Goal: Find specific page/section: Find specific page/section

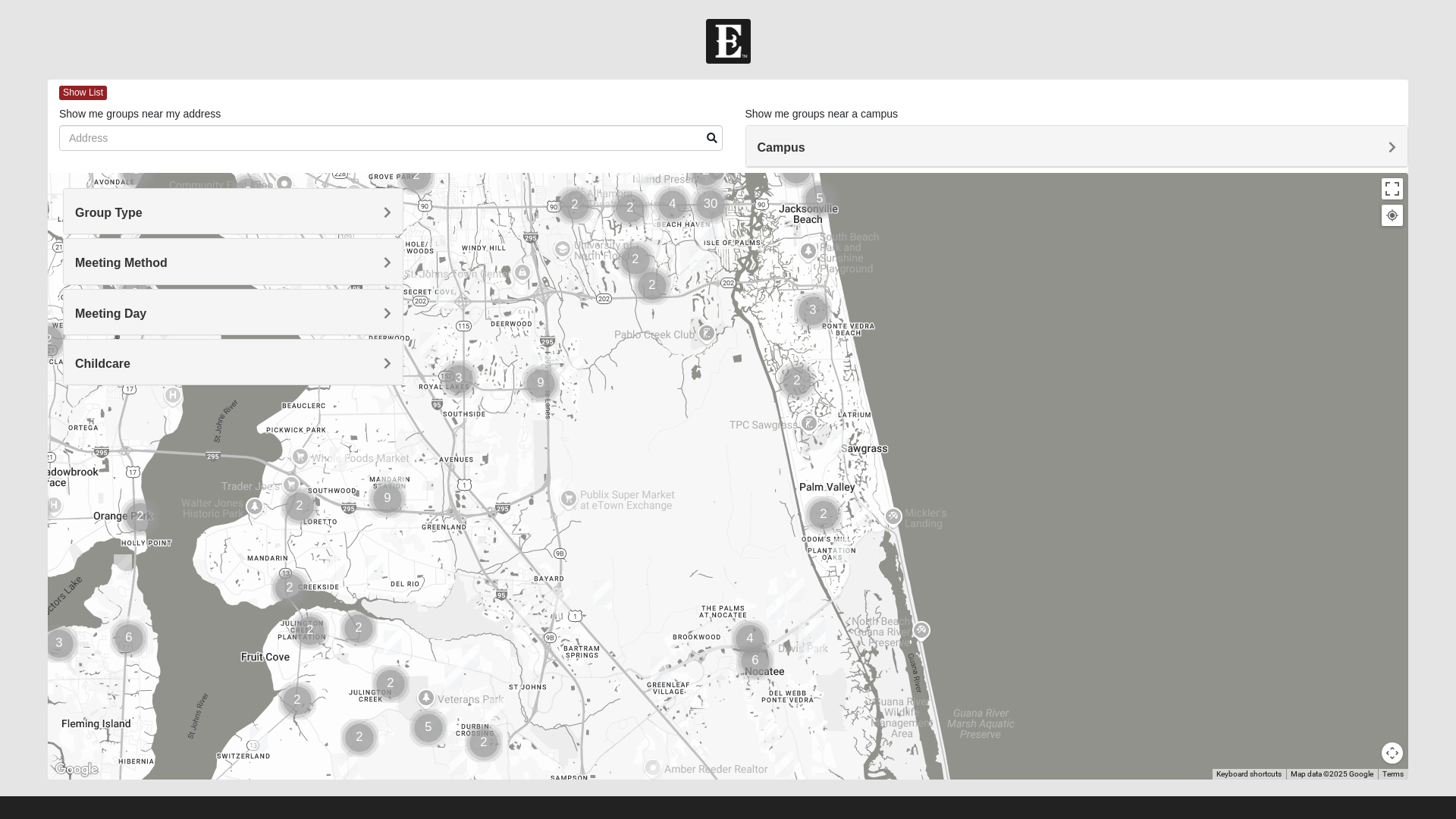
scroll to position [16, 0]
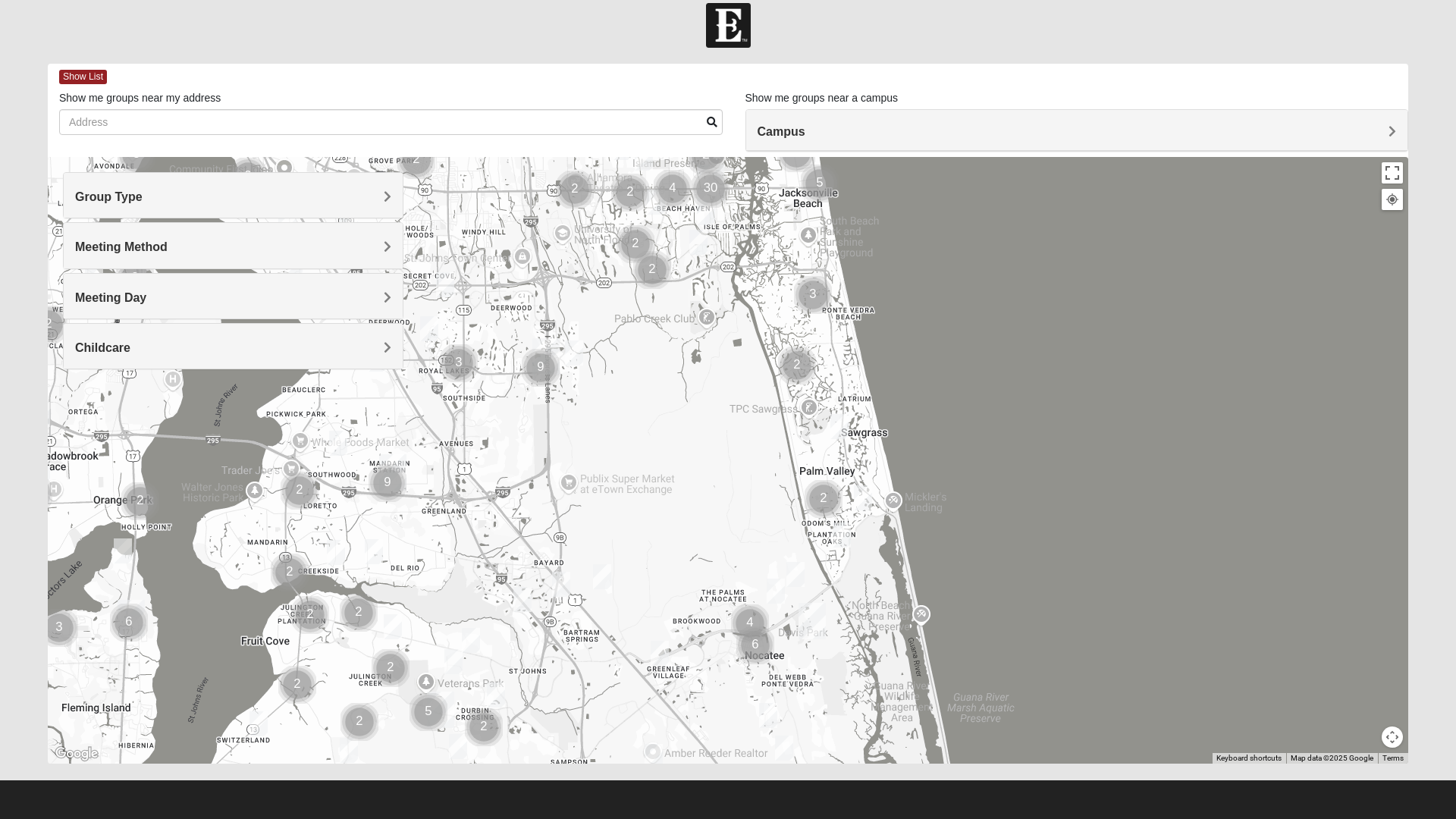
click at [781, 750] on img "Mixed Adams 32081" at bounding box center [784, 748] width 30 height 37
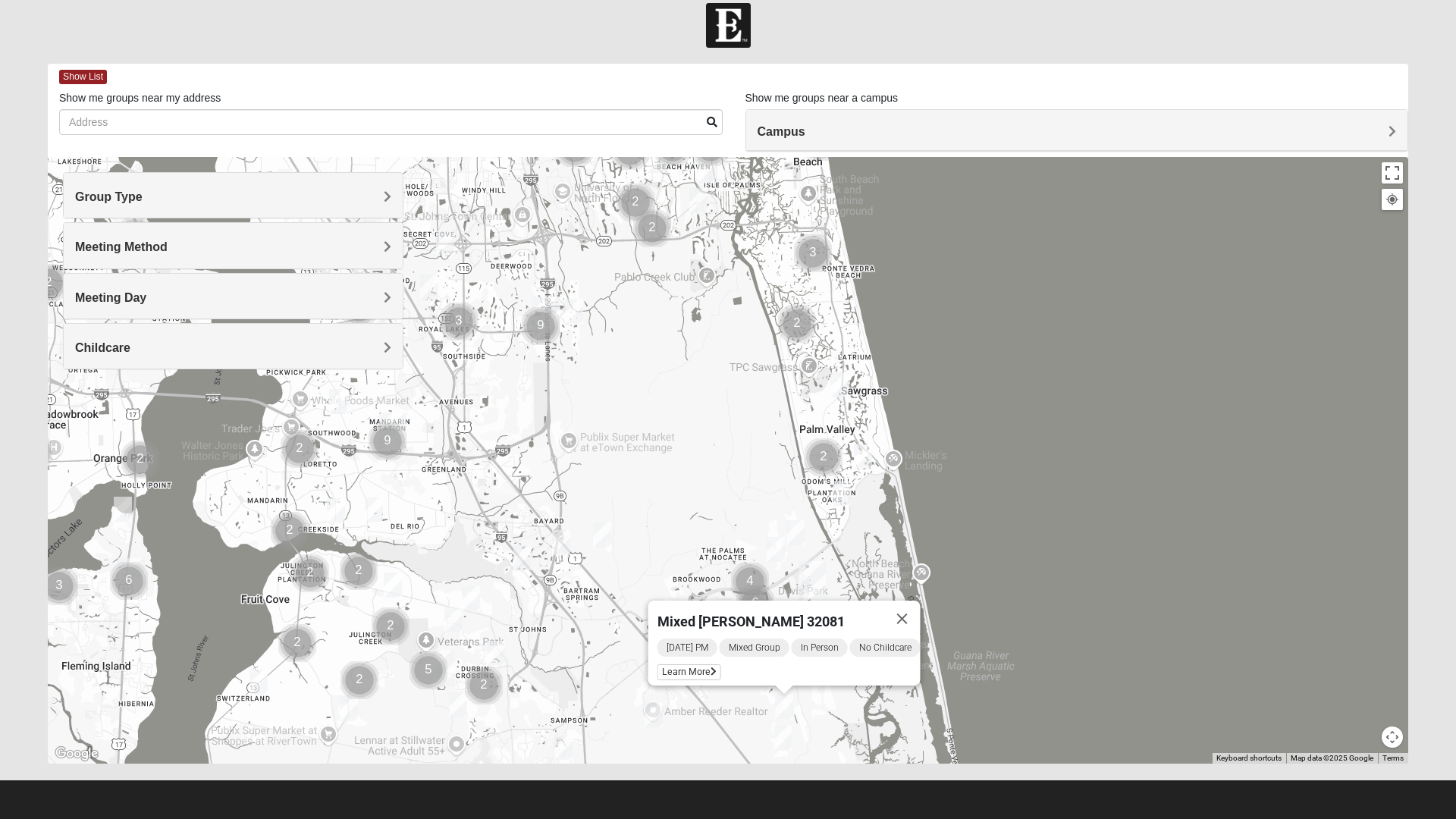
click at [778, 742] on img "Mens Mountford 32081" at bounding box center [783, 738] width 30 height 37
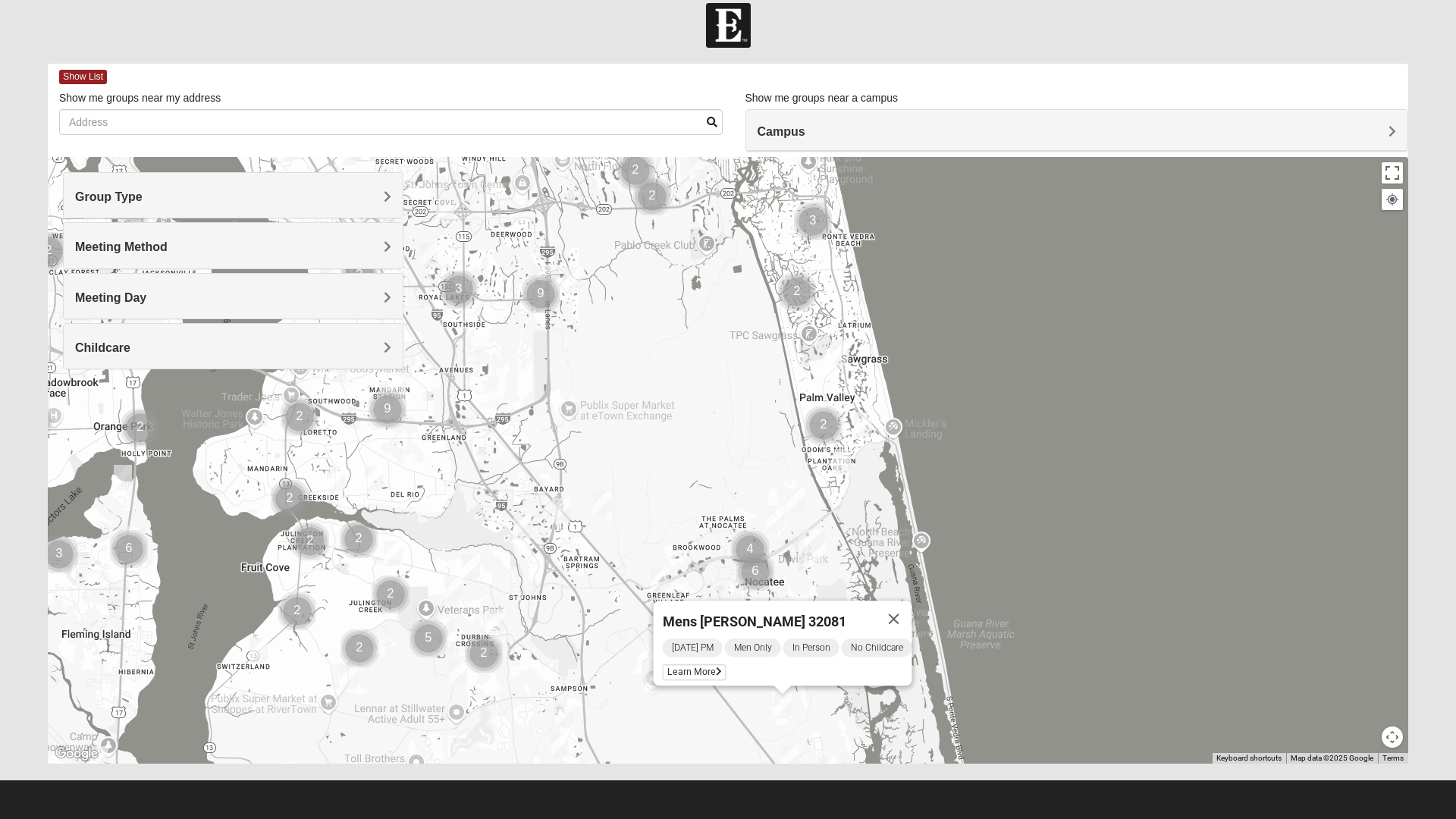
click at [910, 607] on button "Close" at bounding box center [894, 618] width 36 height 36
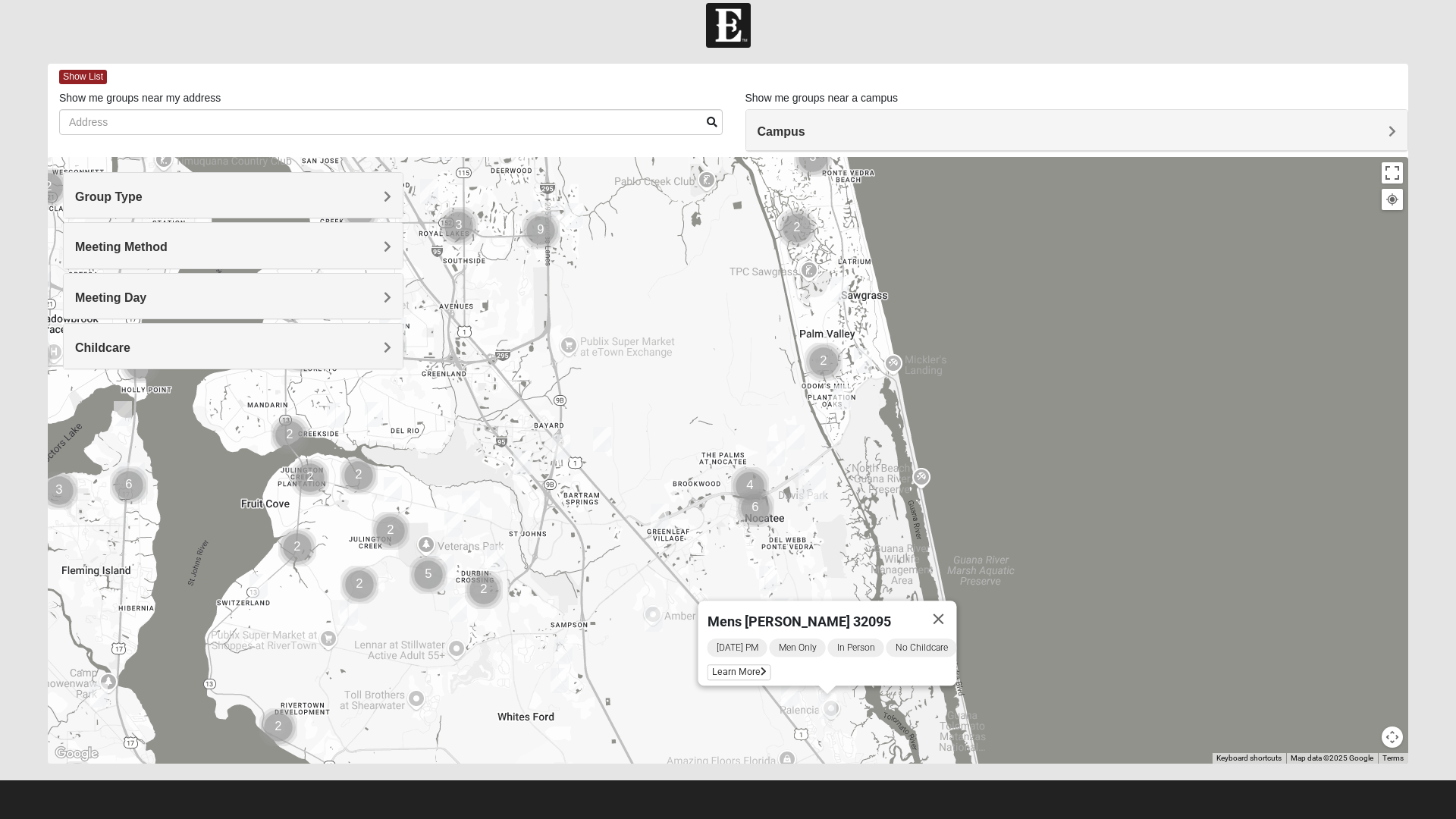
click at [941, 614] on button "Close" at bounding box center [939, 618] width 36 height 36
click at [922, 126] on h4 "Campus" at bounding box center [1077, 131] width 639 height 14
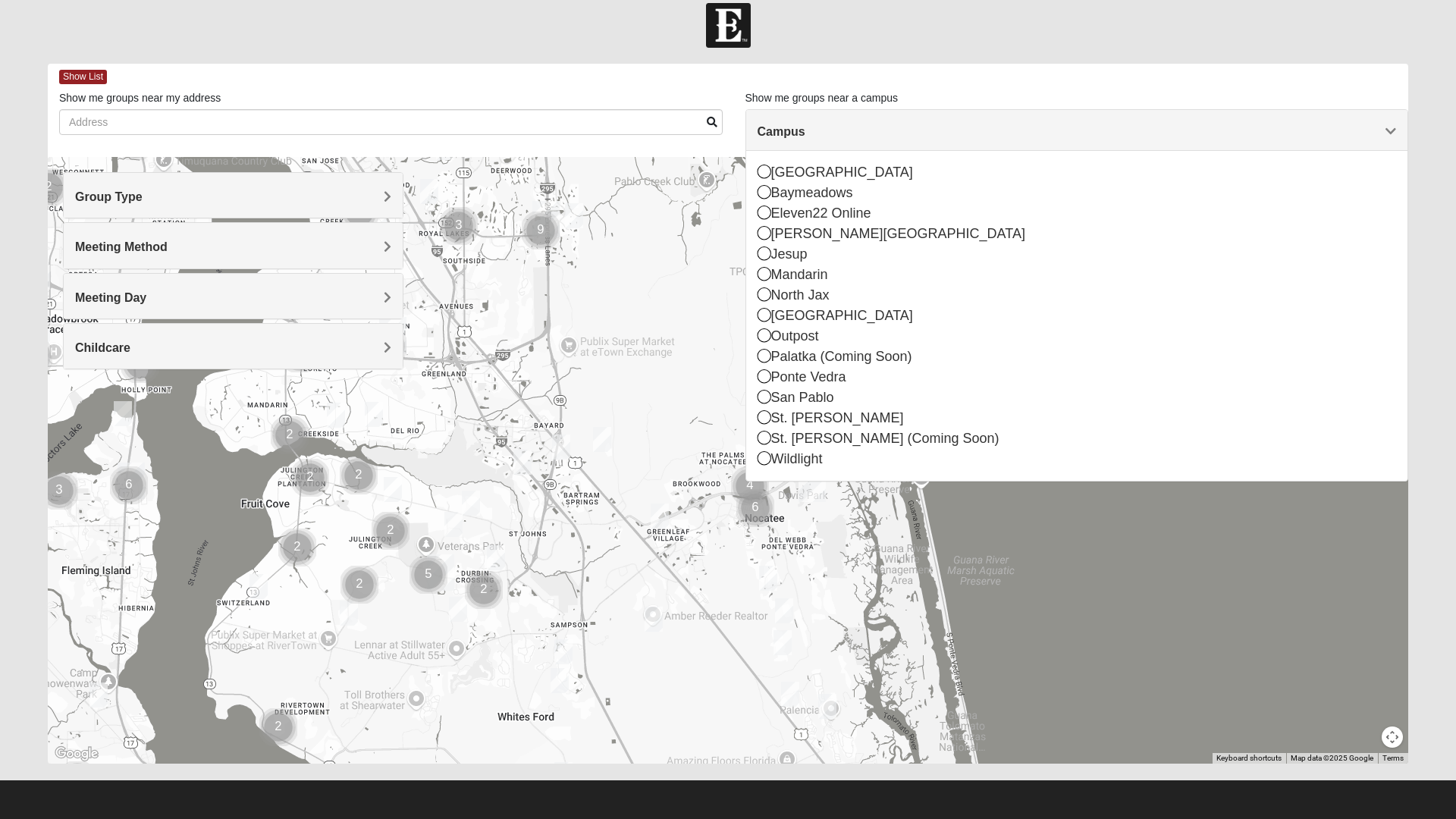
click at [764, 378] on icon at bounding box center [764, 376] width 13 height 13
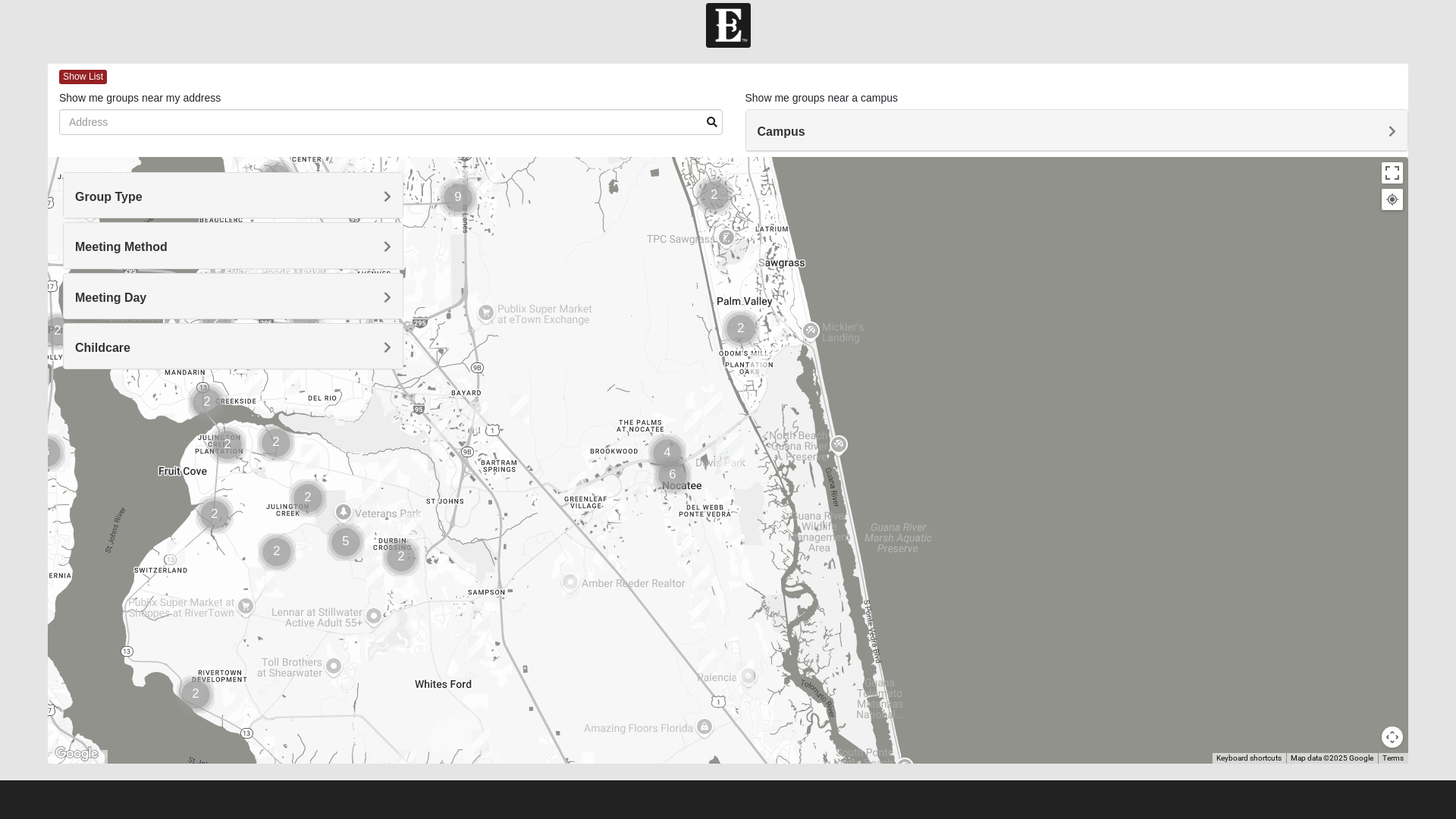
click at [806, 137] on span "Campus" at bounding box center [781, 131] width 47 height 13
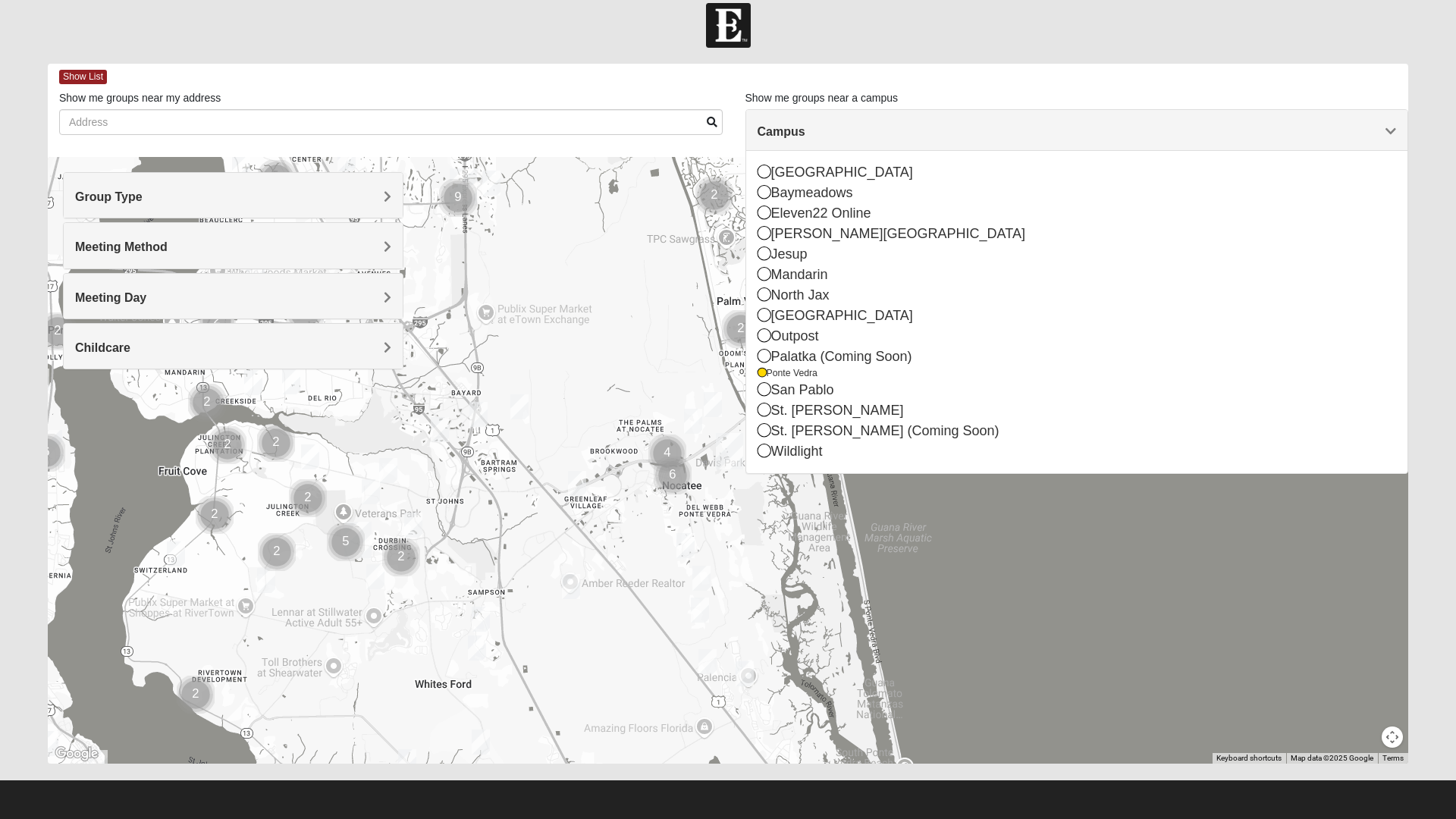
click at [762, 437] on icon at bounding box center [764, 430] width 13 height 13
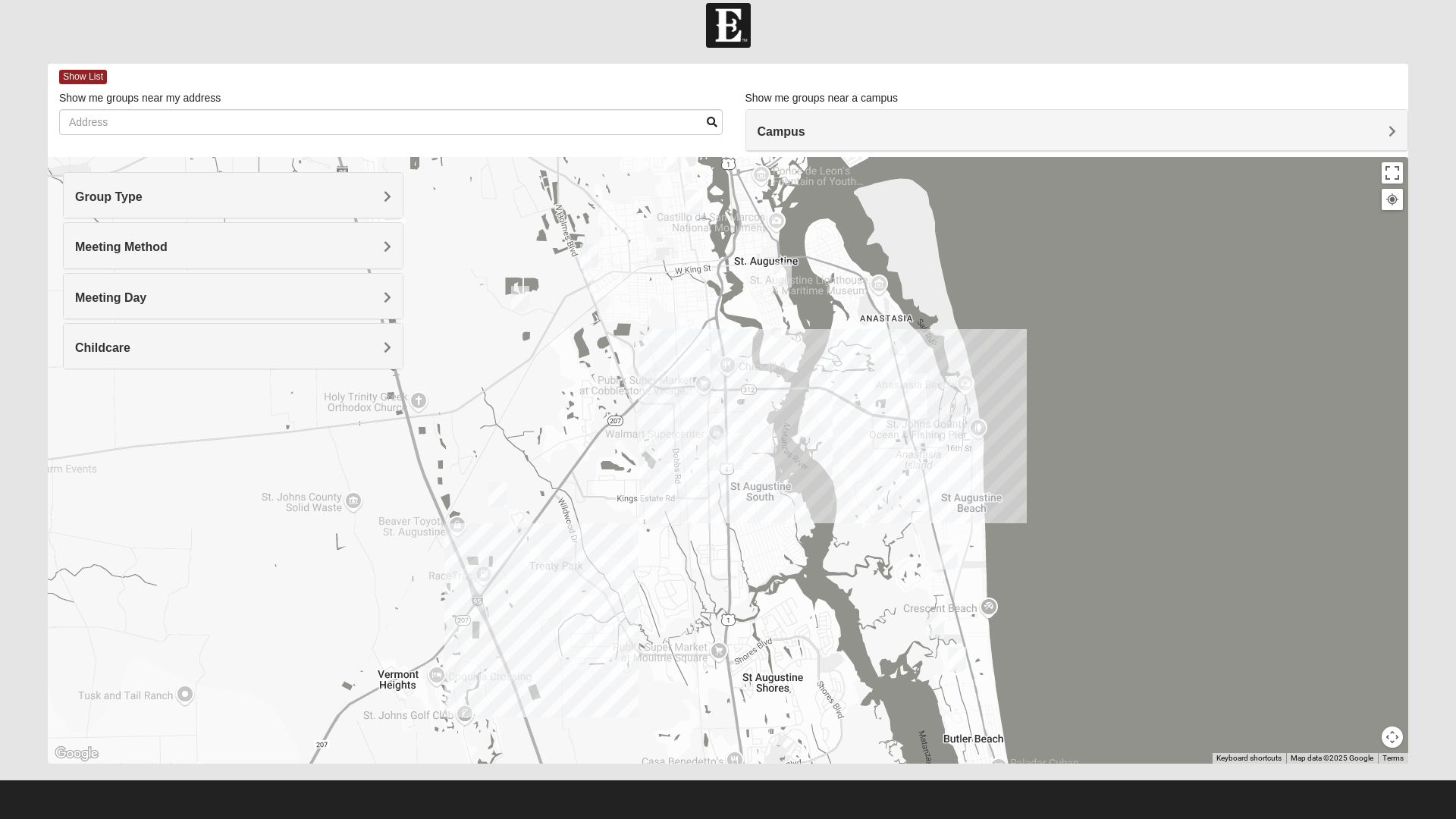
scroll to position [0, 0]
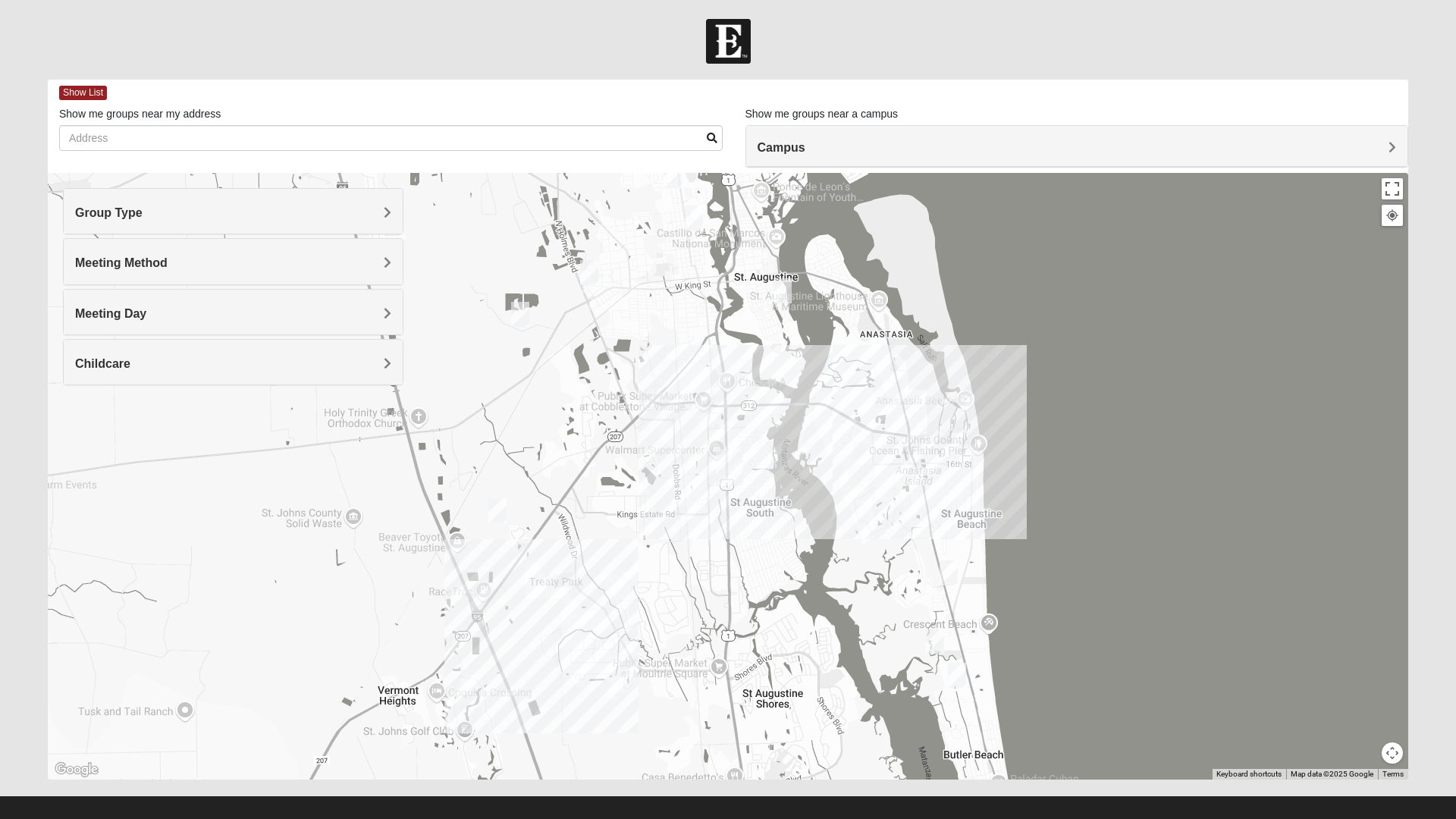
click at [780, 287] on img "Womens Haas 32084" at bounding box center [783, 291] width 30 height 37
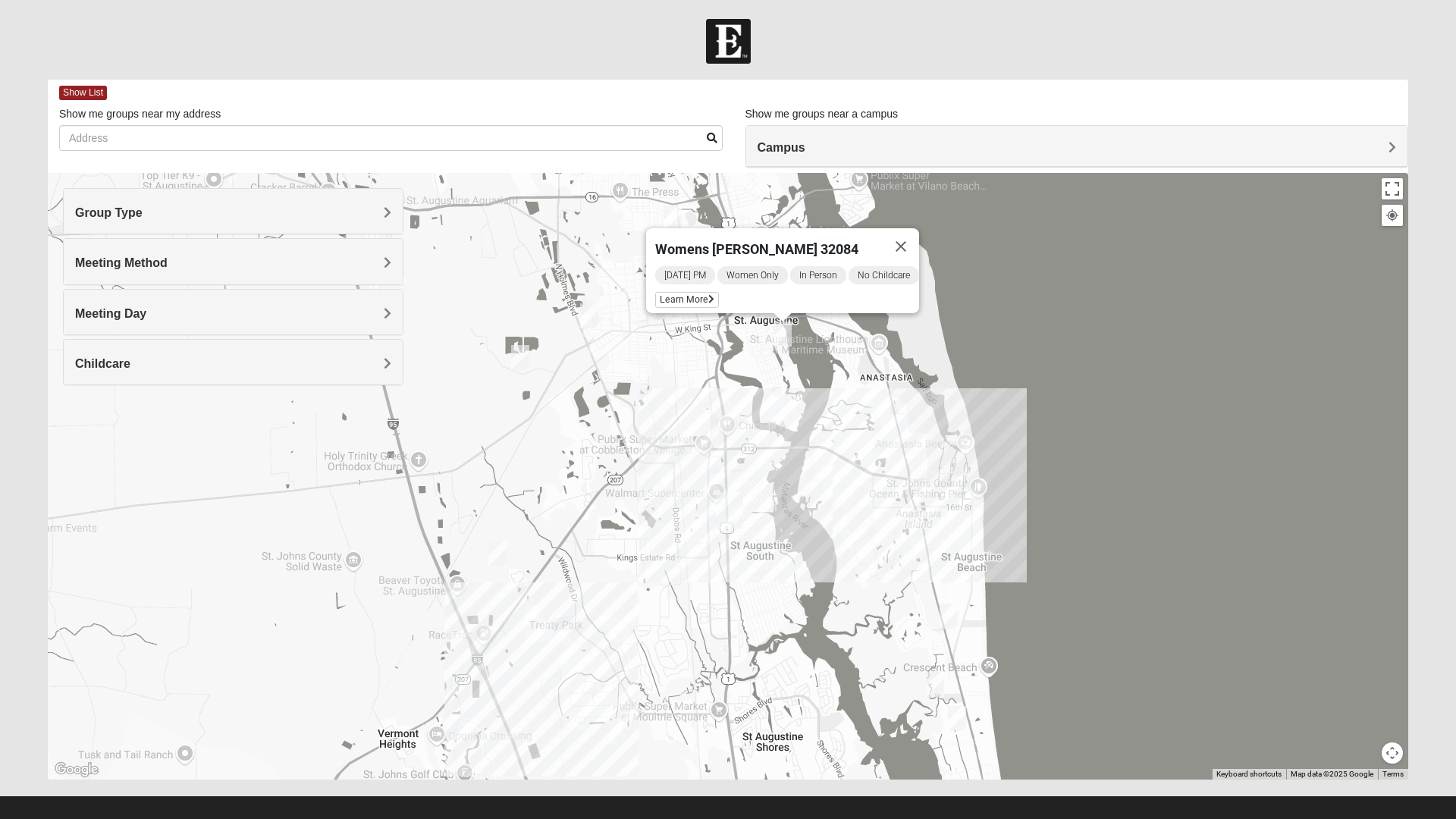
click at [1060, 351] on div "Womens [PERSON_NAME] 32084 [DATE] PM Women Only In Person No Childcare Learn Mo…" at bounding box center [728, 476] width 1360 height 607
click at [1074, 507] on div "Womens [PERSON_NAME] 32084 [DATE] PM Women Only In Person No Childcare Learn Mo…" at bounding box center [728, 476] width 1360 height 607
click at [852, 492] on div "Womens [PERSON_NAME] 32084 [DATE] PM Women Only In Person No Childcare Learn Mo…" at bounding box center [728, 476] width 1360 height 607
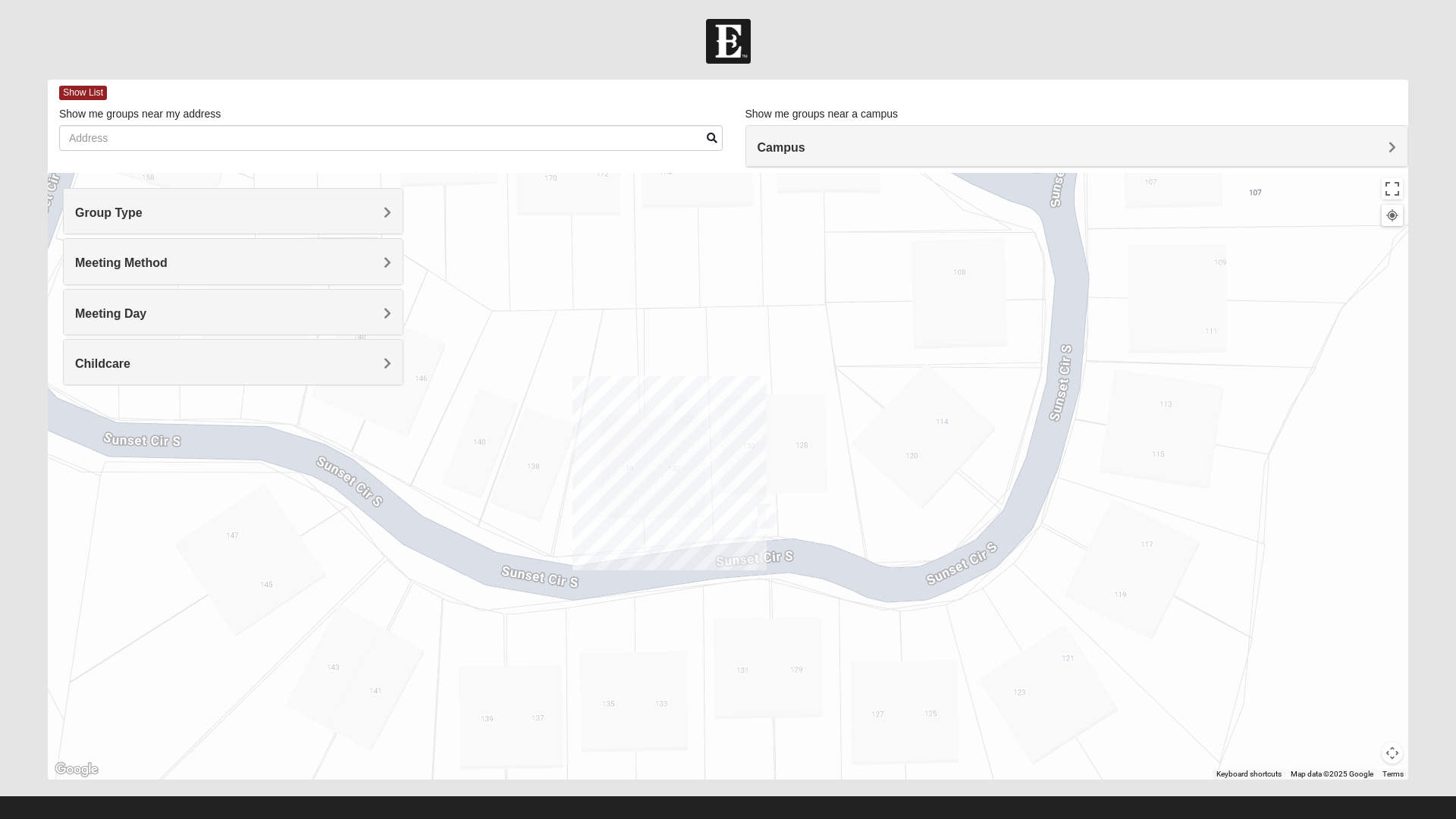
click at [882, 155] on h4 "Campus" at bounding box center [1077, 148] width 639 height 14
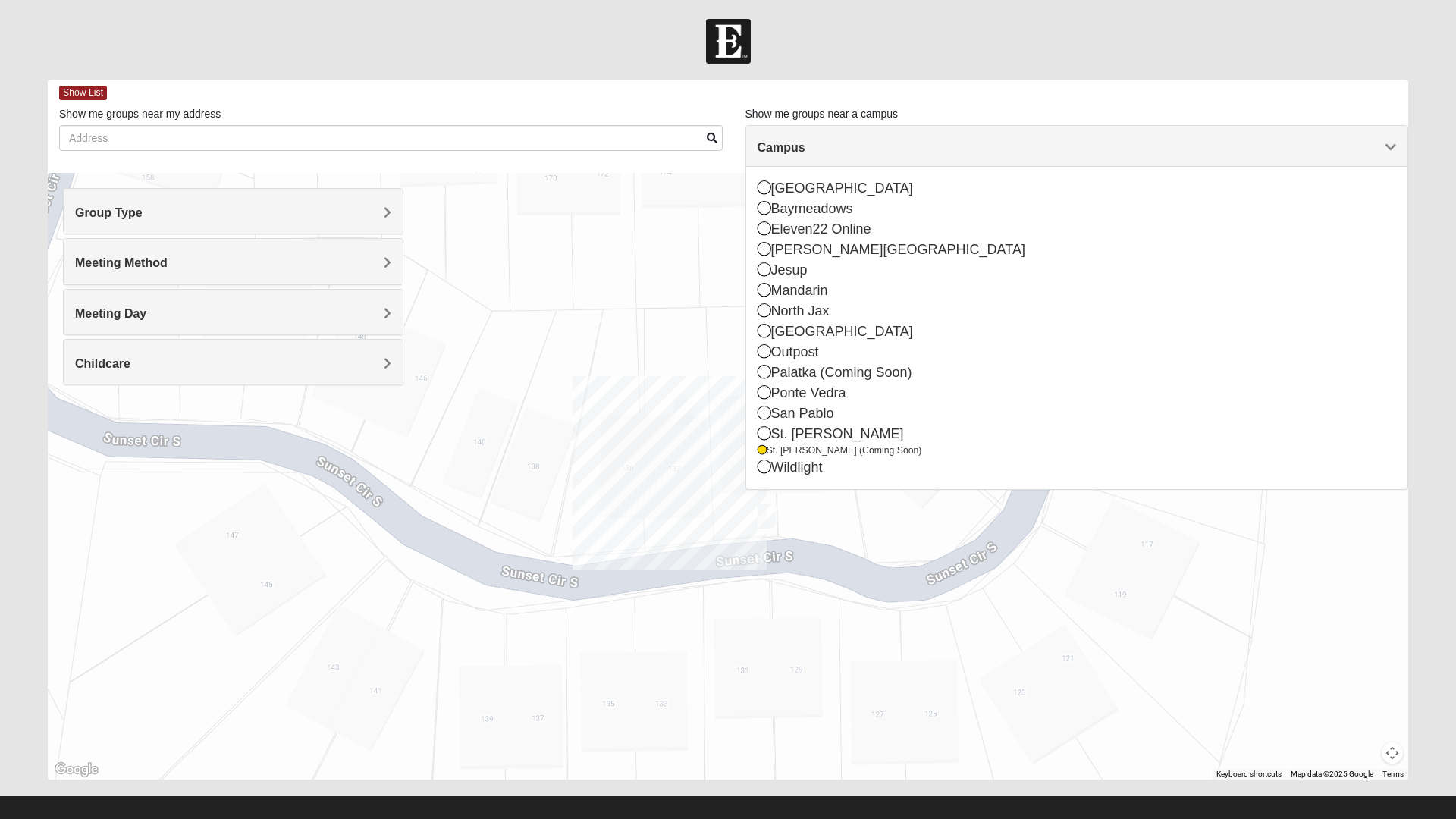
click at [758, 394] on icon at bounding box center [764, 392] width 13 height 13
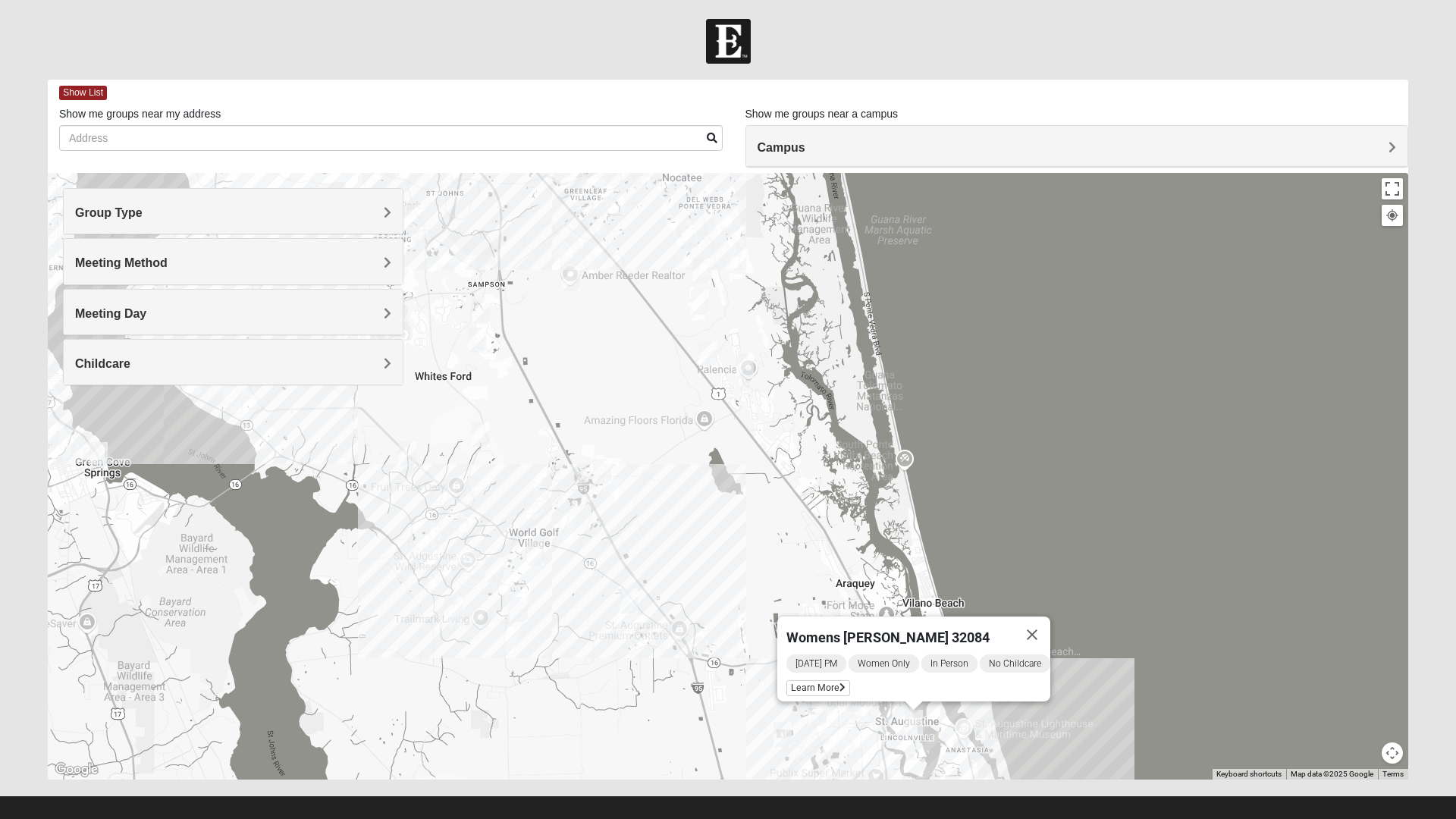
click at [913, 734] on img "Womens Haas 32084" at bounding box center [914, 722] width 30 height 37
click at [923, 719] on img "Womens Haas 32084" at bounding box center [914, 722] width 30 height 37
click at [913, 718] on img "Womens Haas 32084" at bounding box center [914, 722] width 30 height 37
click at [1051, 617] on button "Close" at bounding box center [1033, 635] width 36 height 36
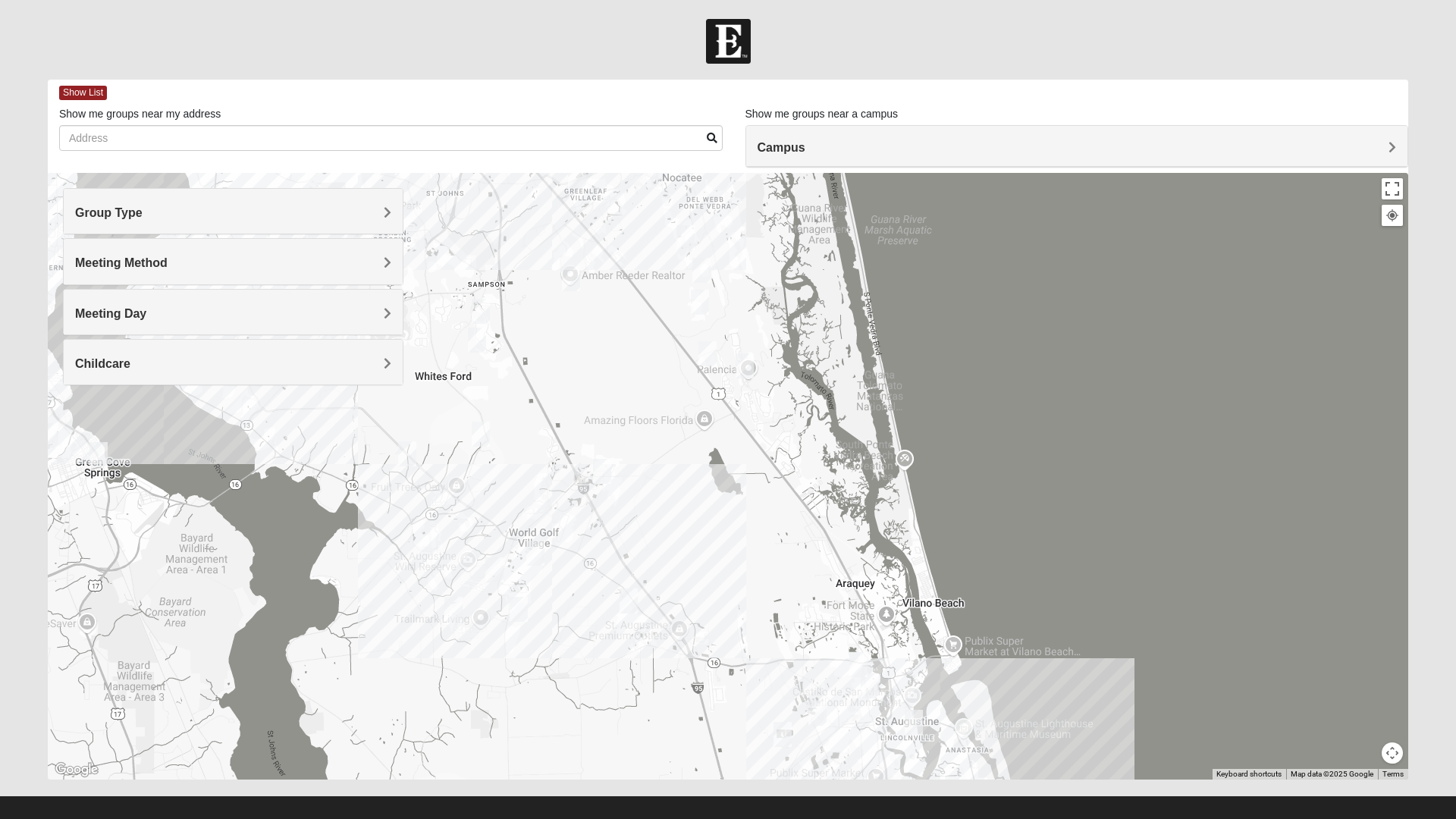
click at [1044, 629] on div "To navigate, press the arrow keys." at bounding box center [728, 476] width 1360 height 607
click at [698, 236] on img "Womens Sinclair 32081" at bounding box center [686, 237] width 30 height 37
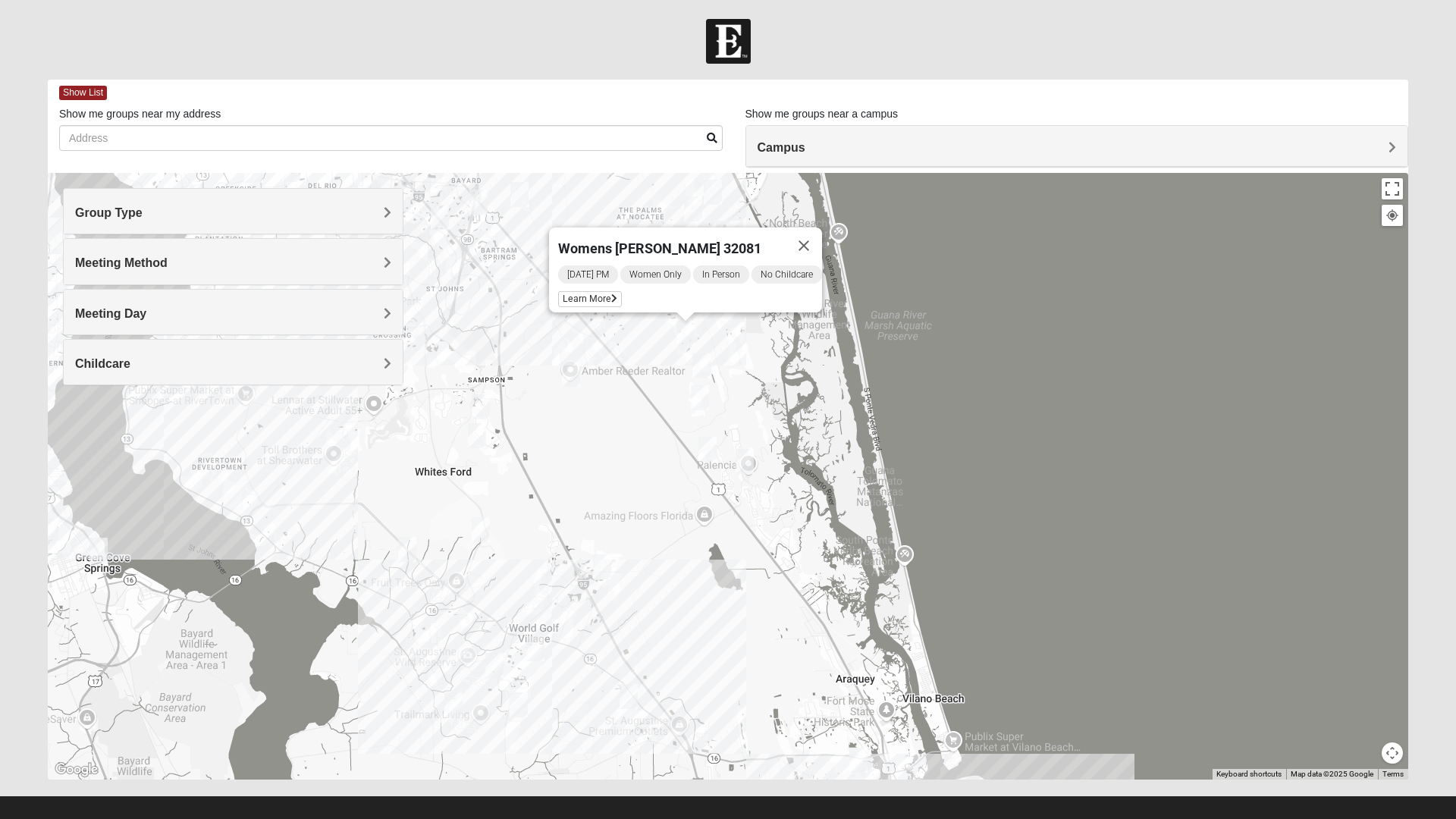
click at [533, 650] on img "Womens Shesterenko 32092" at bounding box center [536, 648] width 30 height 37
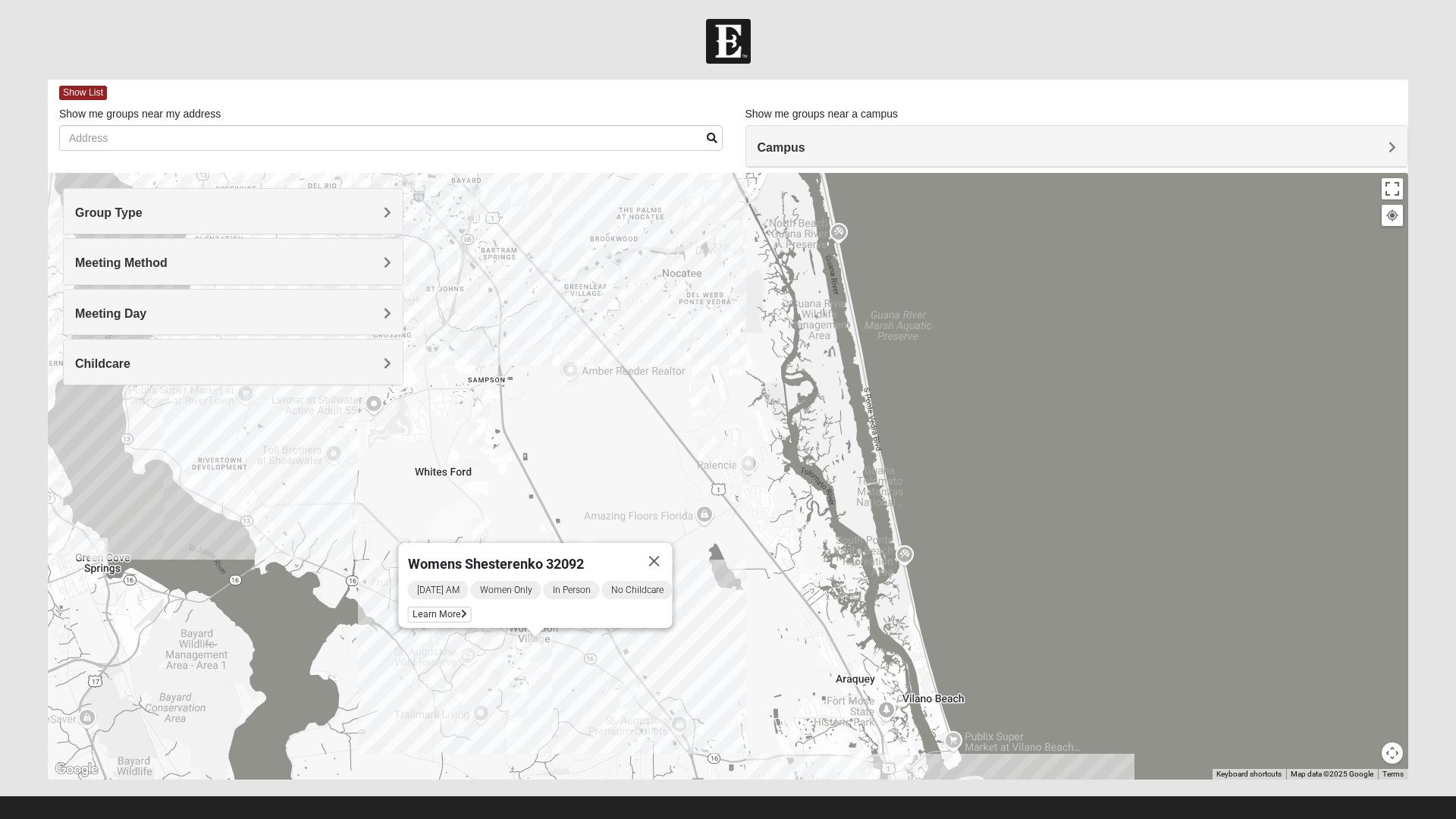
click at [491, 674] on img "Womens Edwards" at bounding box center [495, 665] width 30 height 37
click at [446, 708] on img "Womens Worsham / Schultheis 32092" at bounding box center [453, 704] width 30 height 37
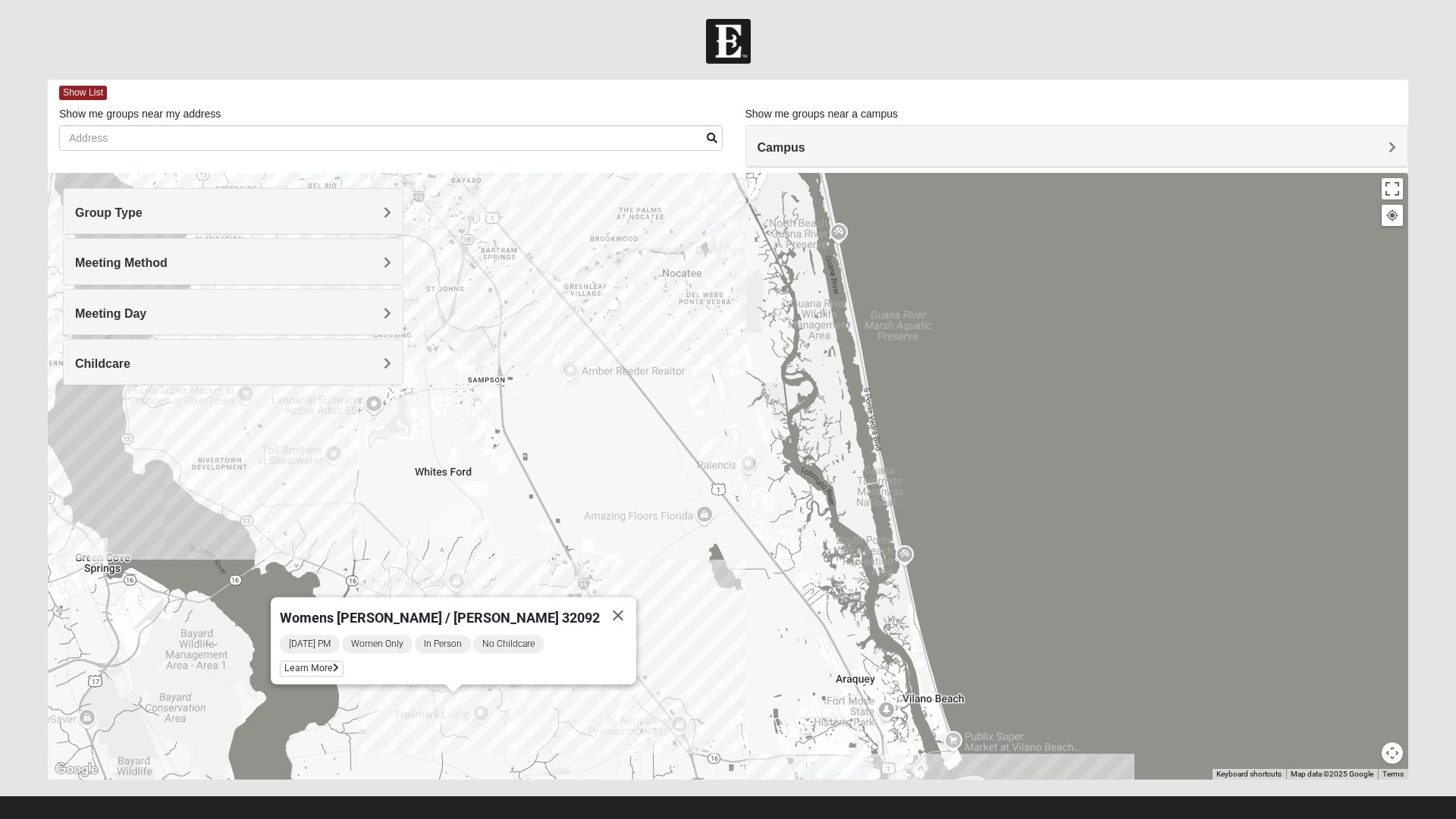
scroll to position [16, 0]
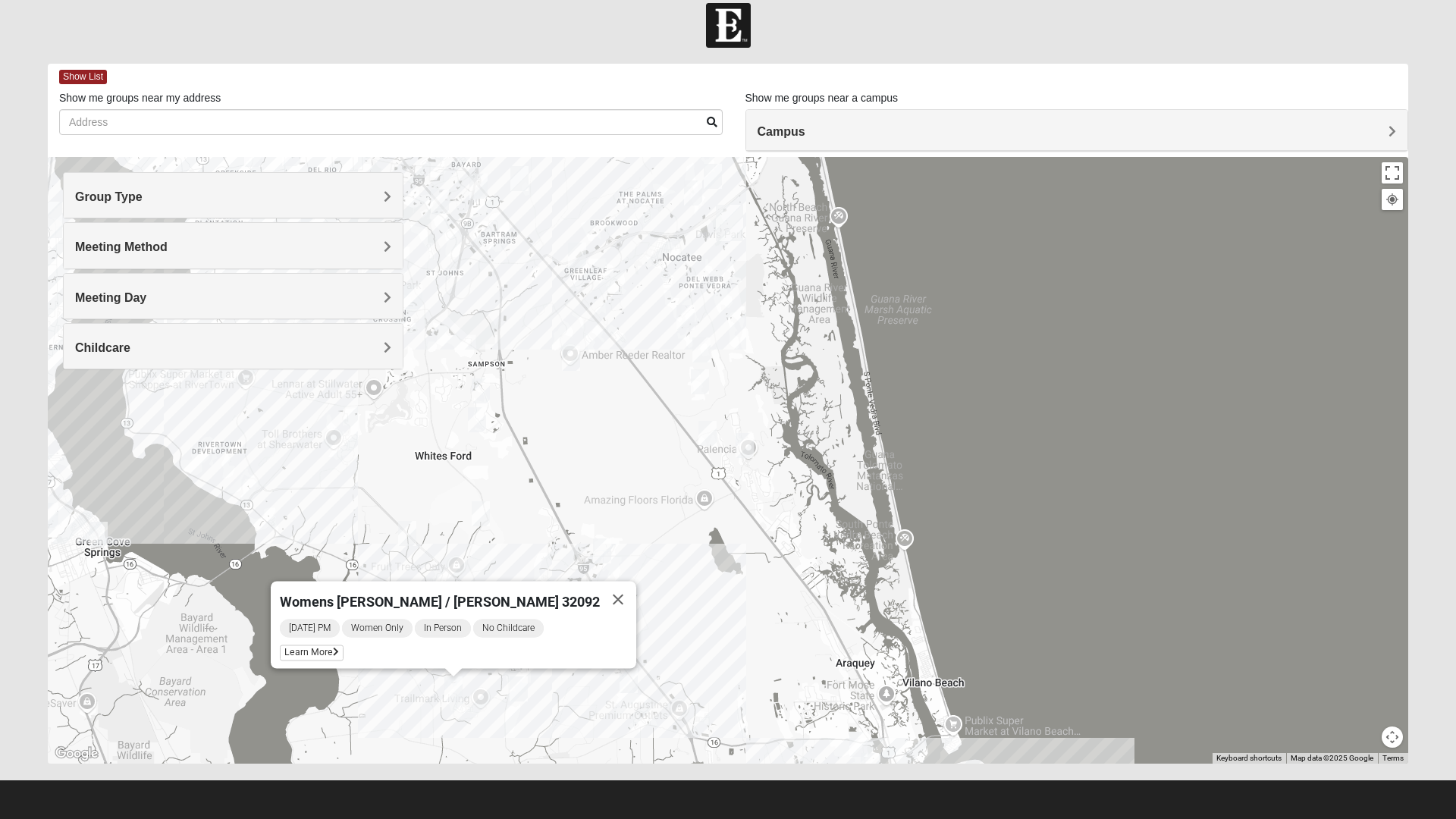
click at [368, 208] on div "Group Type" at bounding box center [233, 195] width 339 height 45
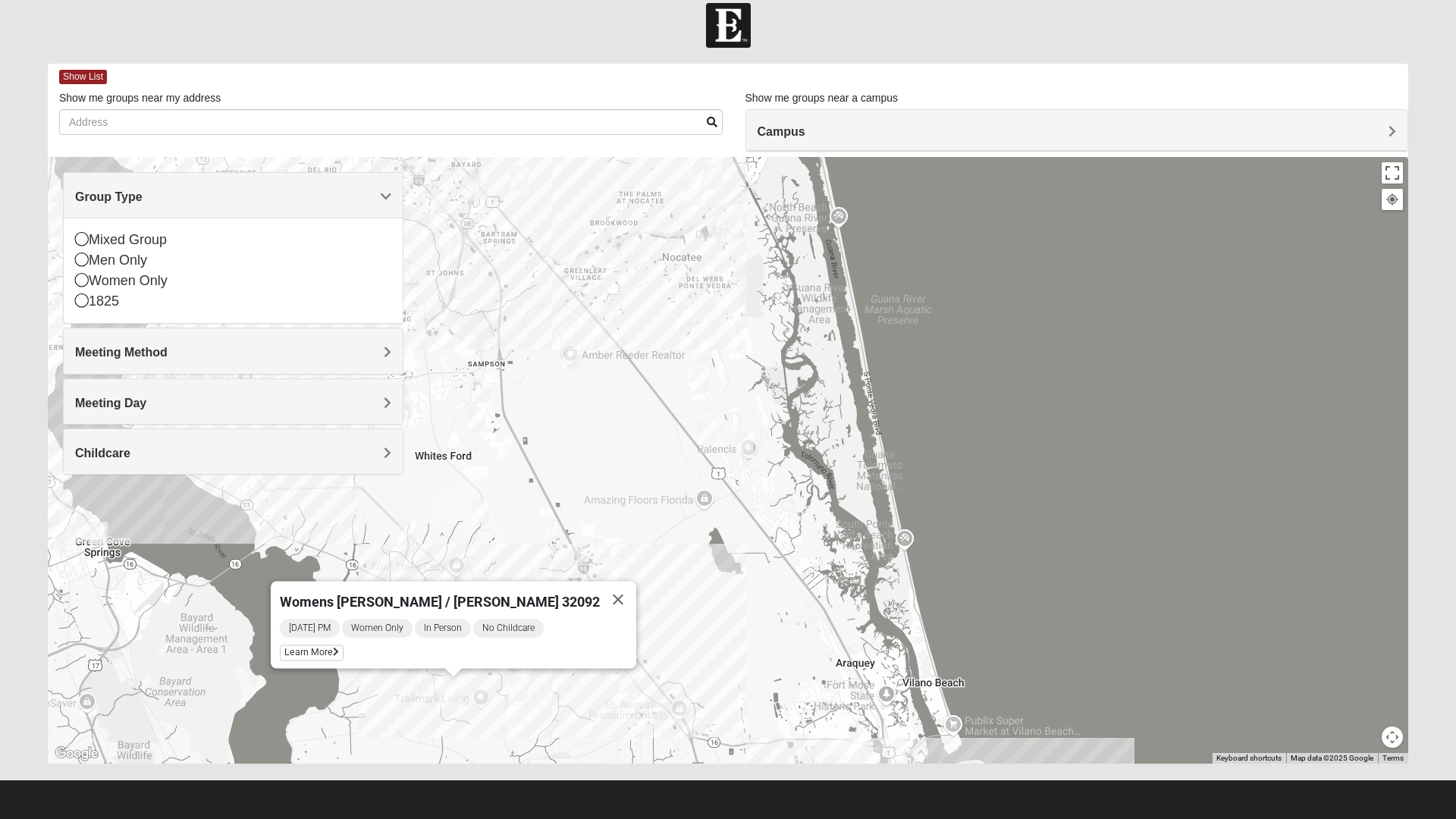
click at [82, 261] on icon at bounding box center [81, 259] width 13 height 13
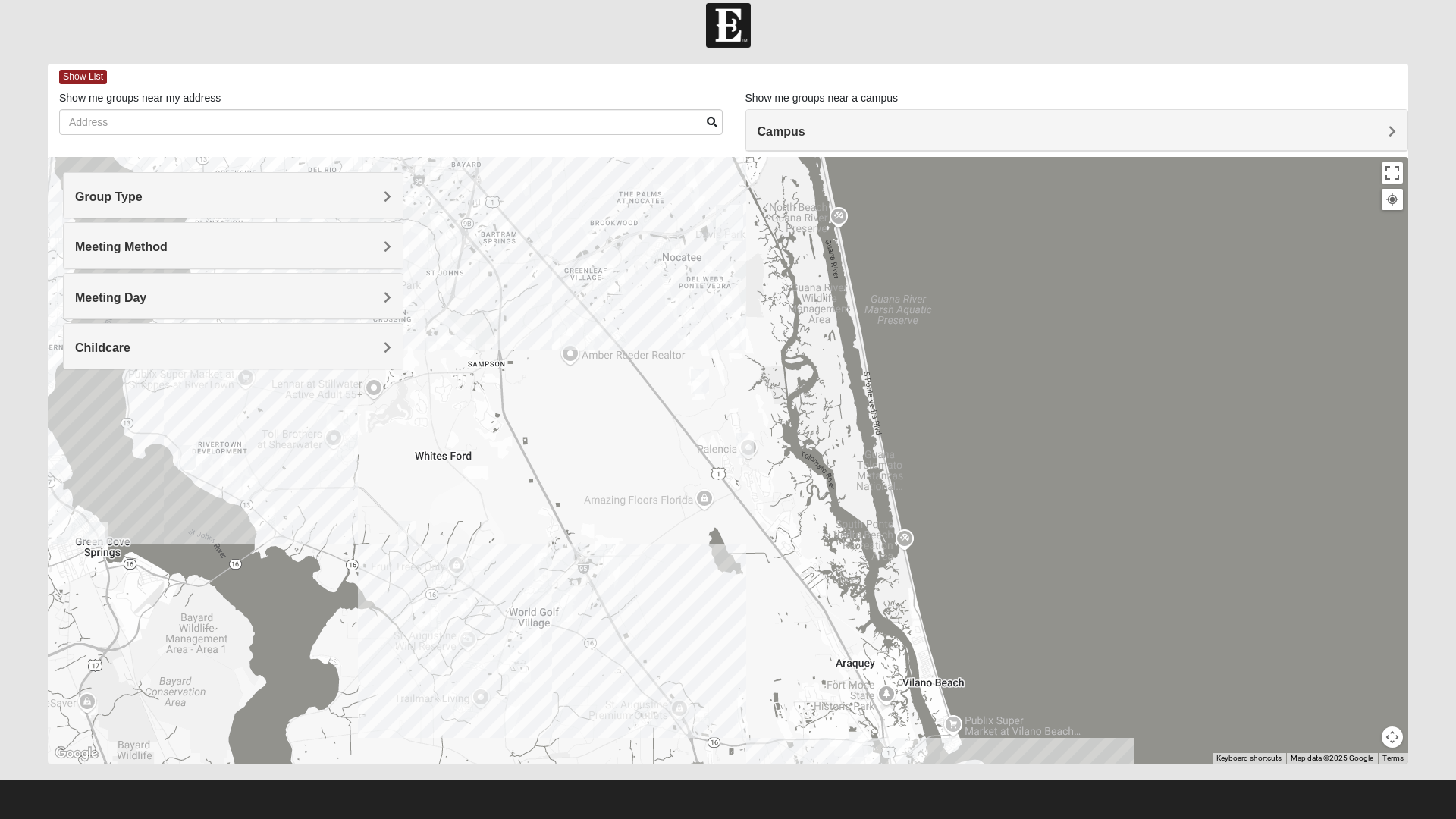
click at [375, 250] on h4 "Meeting Method" at bounding box center [233, 246] width 316 height 14
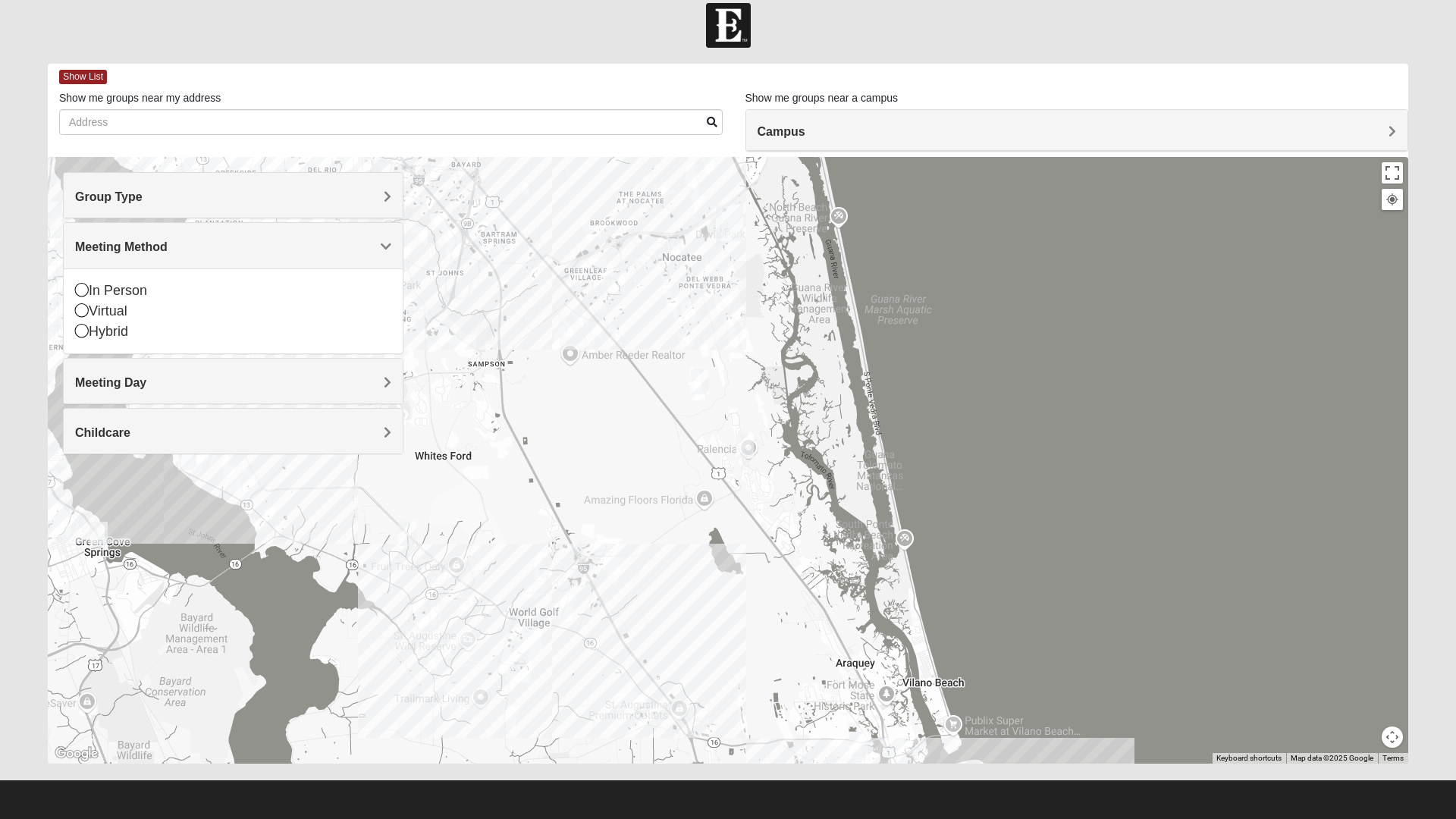
click at [67, 303] on div "In Person Virtual Hybrid" at bounding box center [233, 311] width 339 height 85
click at [83, 293] on icon at bounding box center [81, 289] width 13 height 13
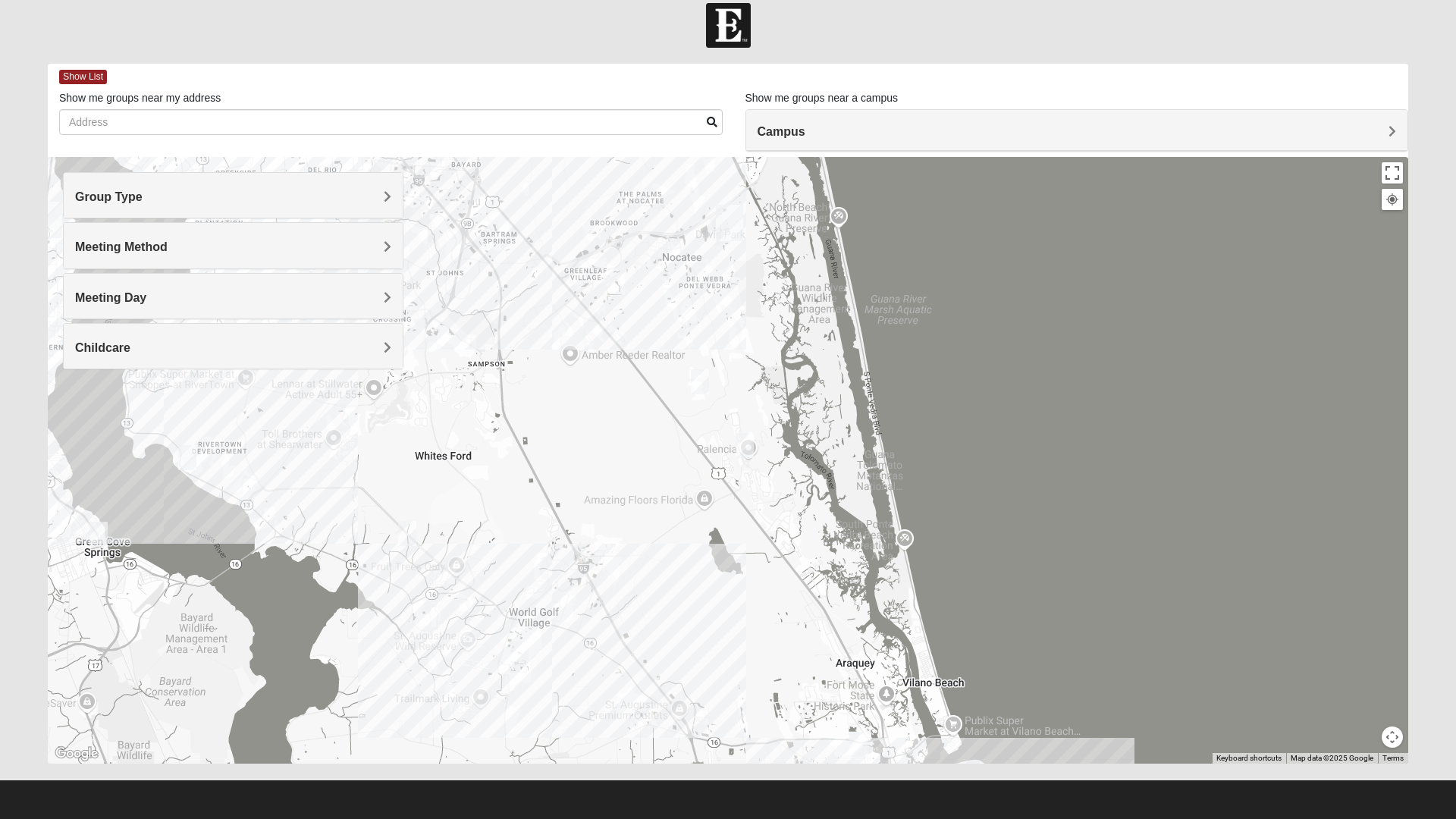
click at [375, 303] on h4 "Meeting Day" at bounding box center [233, 298] width 316 height 14
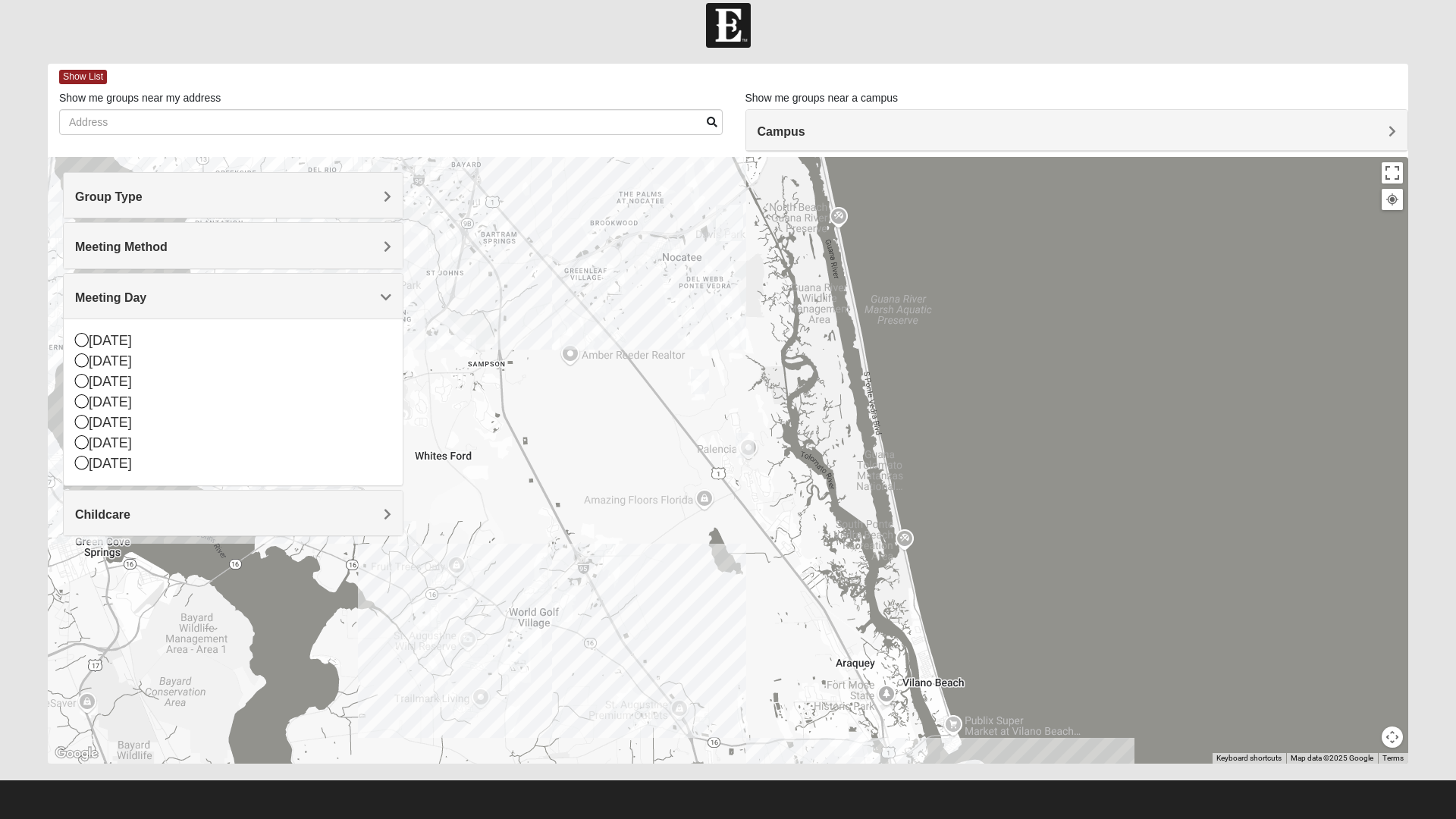
click at [84, 364] on icon at bounding box center [81, 359] width 13 height 13
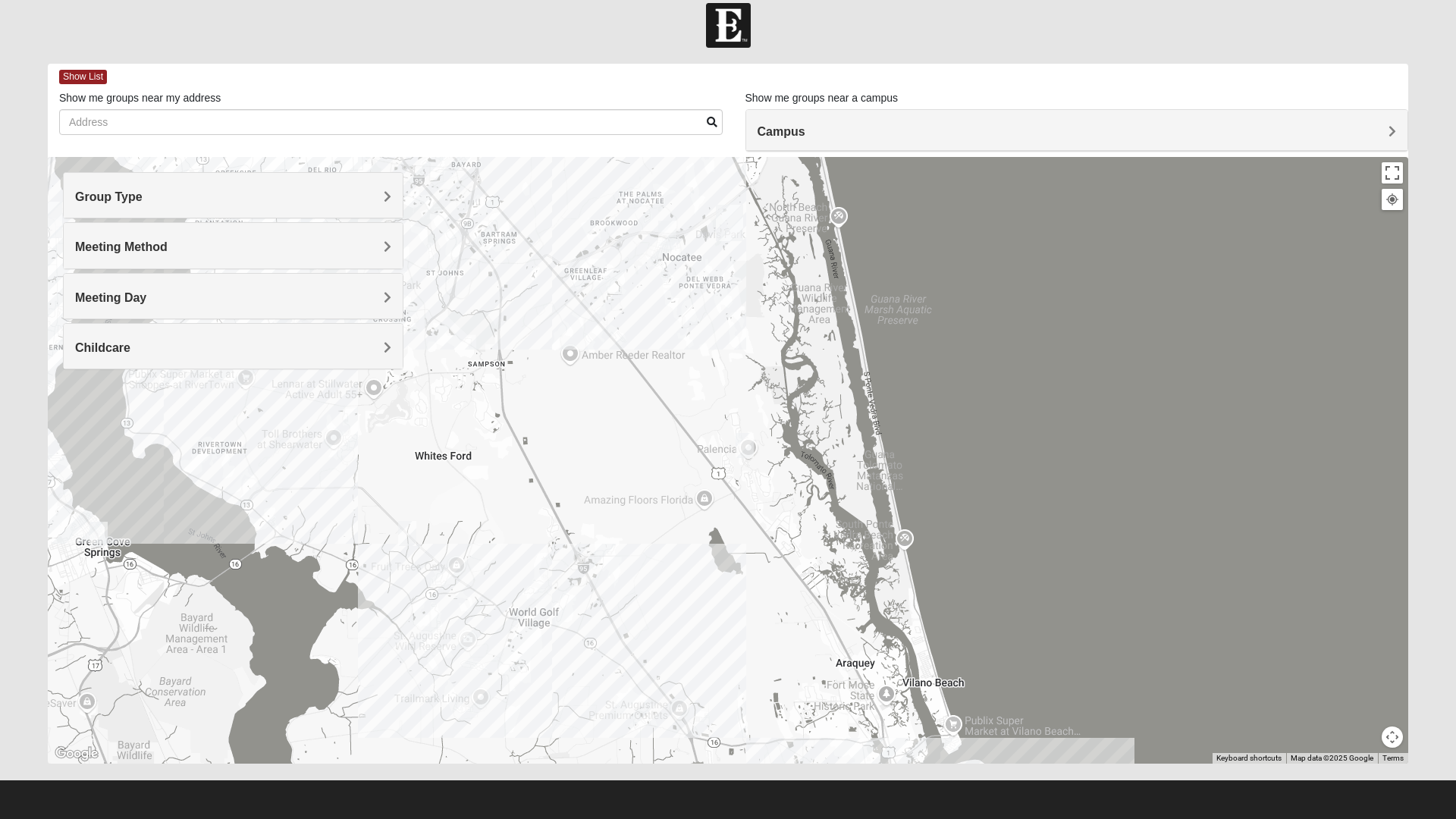
click at [367, 349] on h4 "Childcare" at bounding box center [233, 348] width 316 height 14
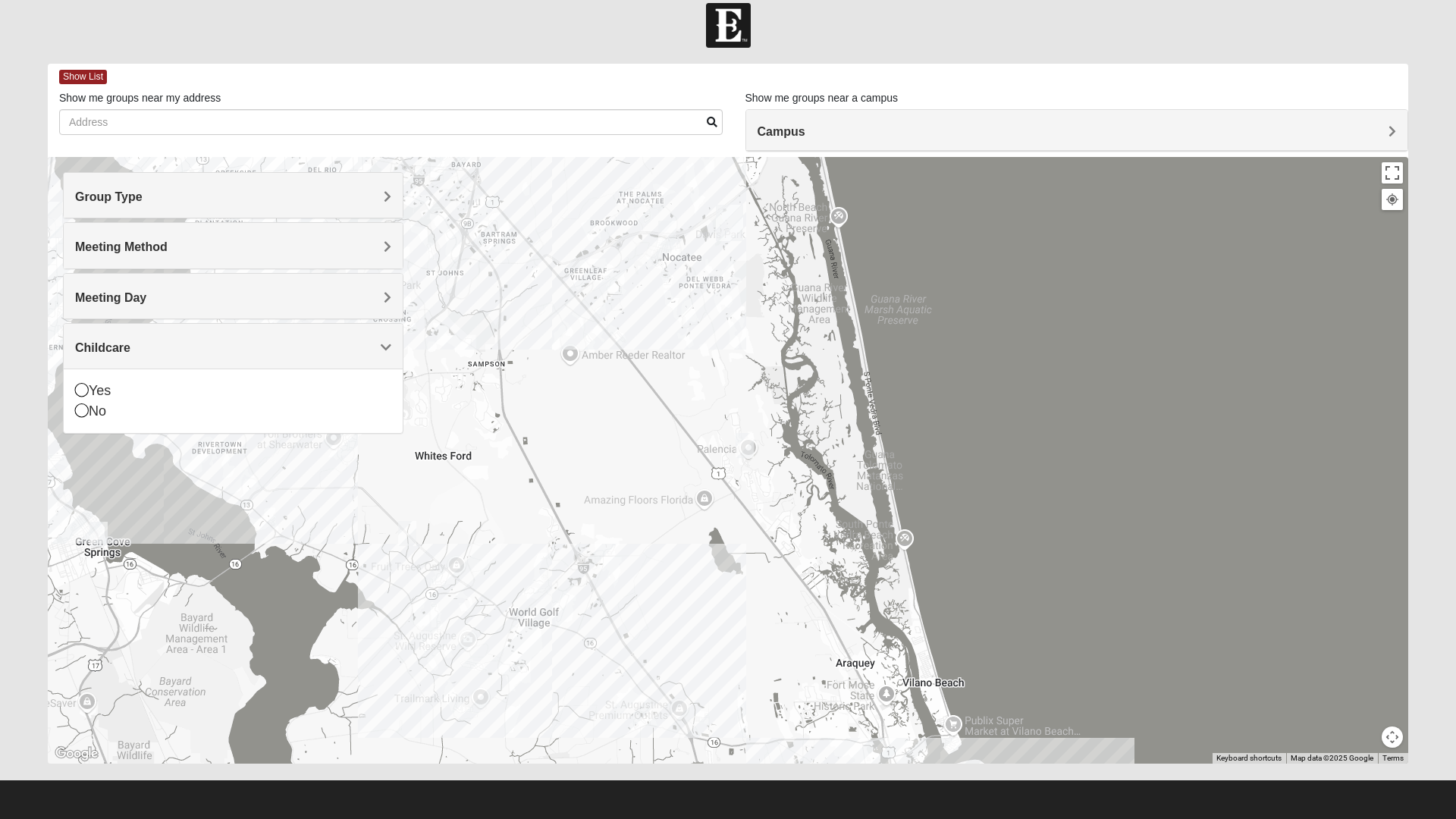
click at [79, 414] on icon at bounding box center [81, 410] width 13 height 13
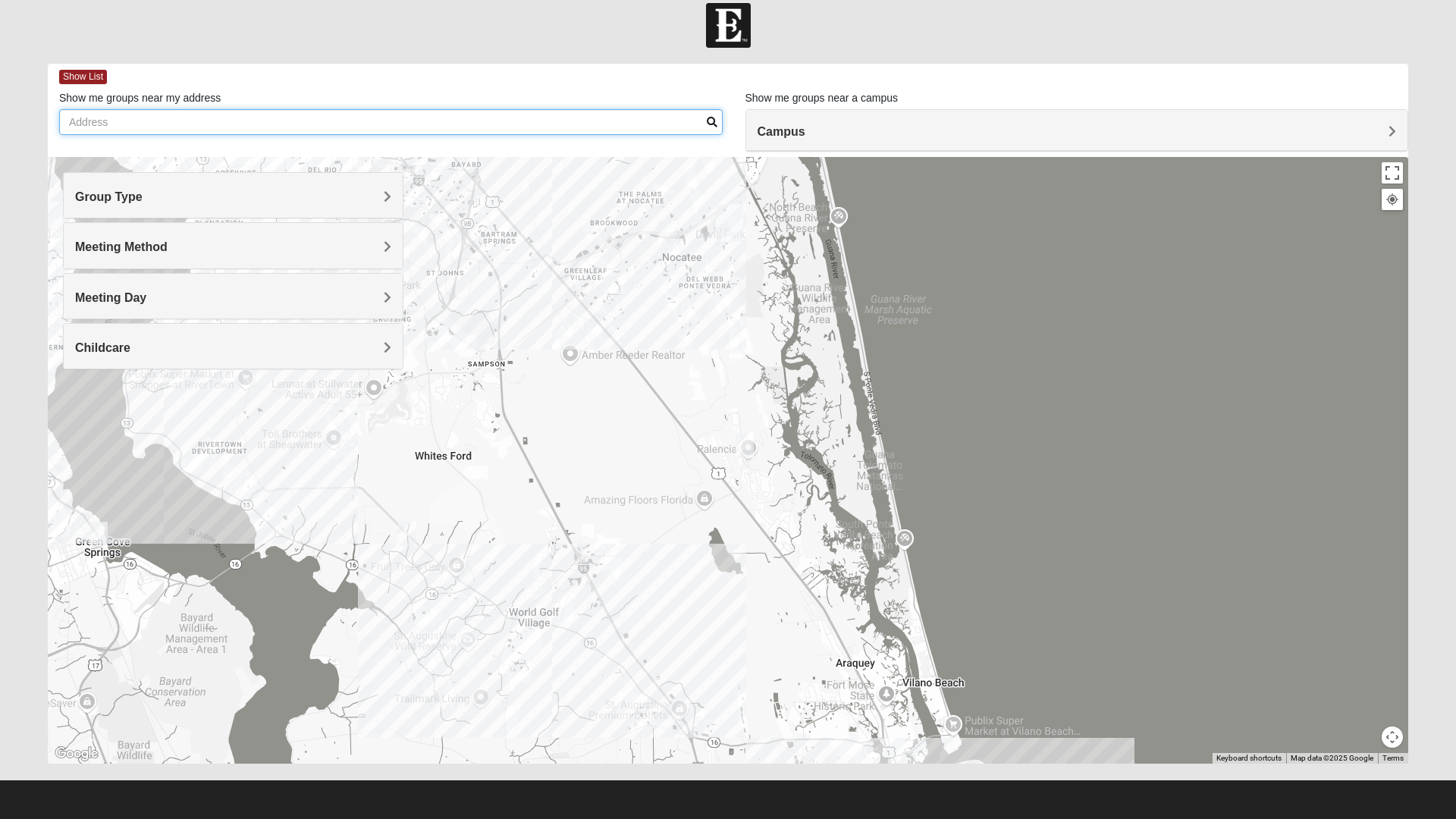
click at [84, 126] on input "Show me groups near my address" at bounding box center [391, 122] width 664 height 26
type input "32224"
click at [612, 415] on div at bounding box center [728, 460] width 1360 height 607
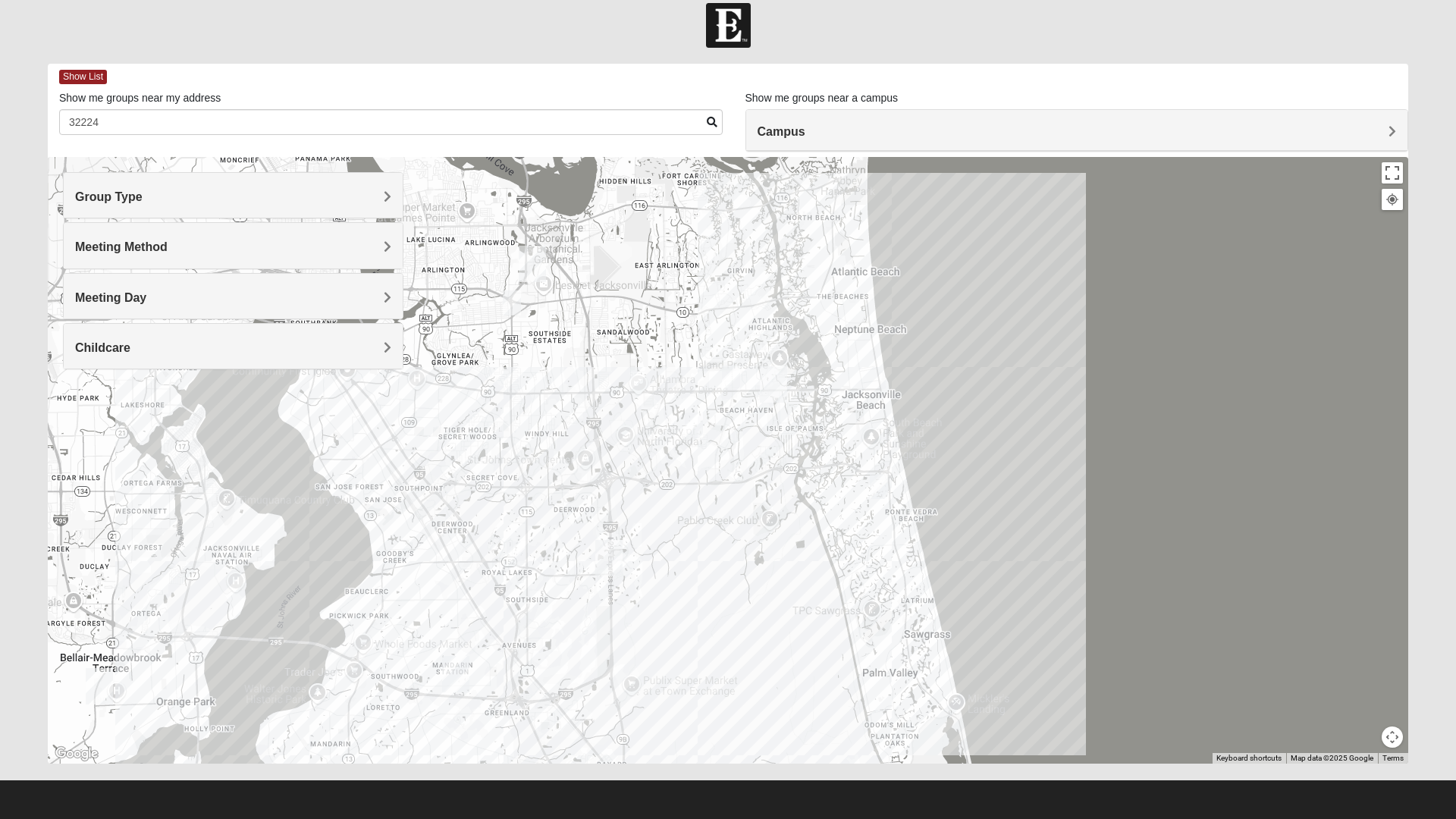
click at [687, 421] on img "Mens Johnson 32224" at bounding box center [694, 425] width 30 height 37
click at [599, 383] on span "Learn More" at bounding box center [606, 391] width 64 height 16
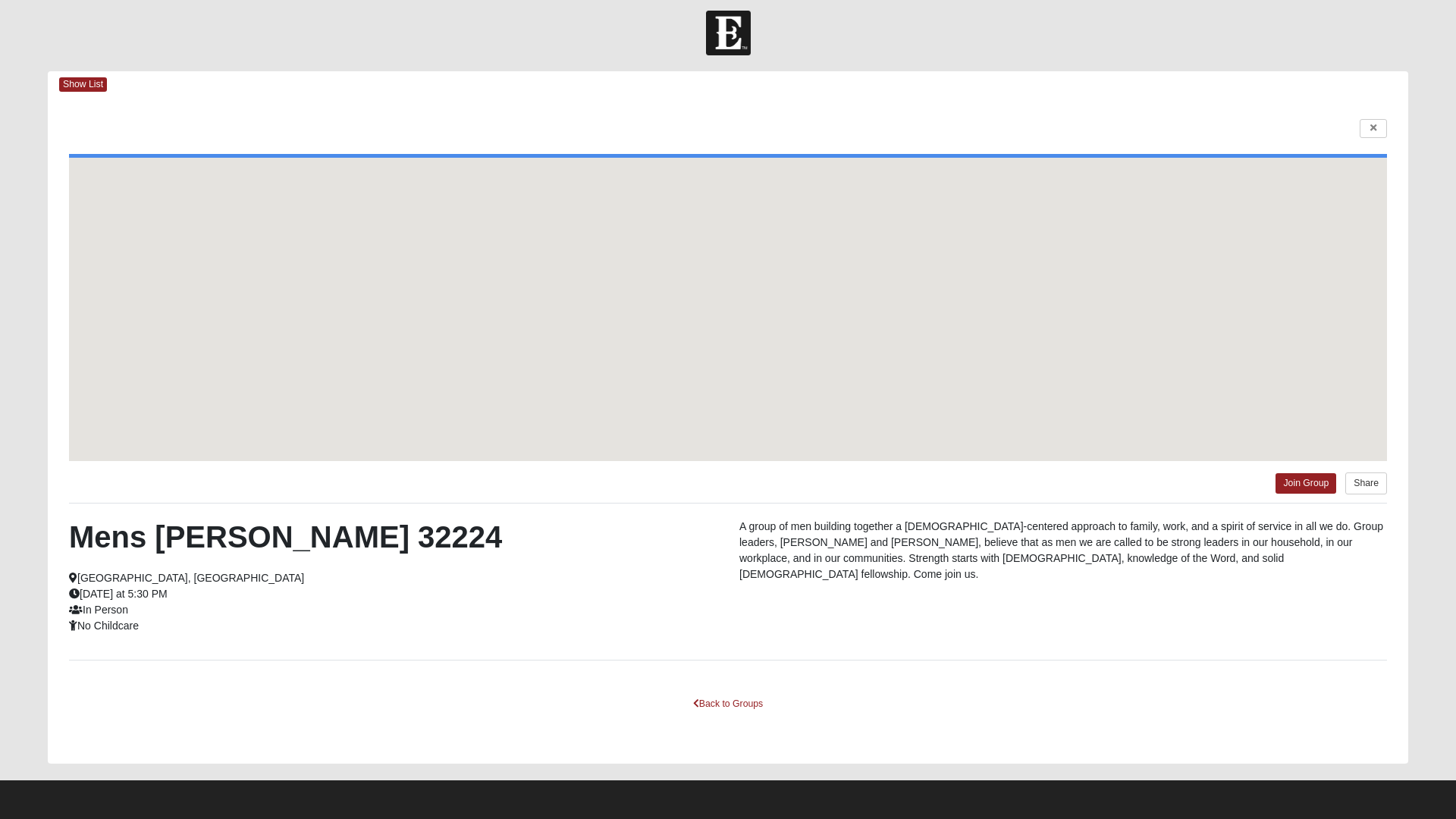
scroll to position [9, 0]
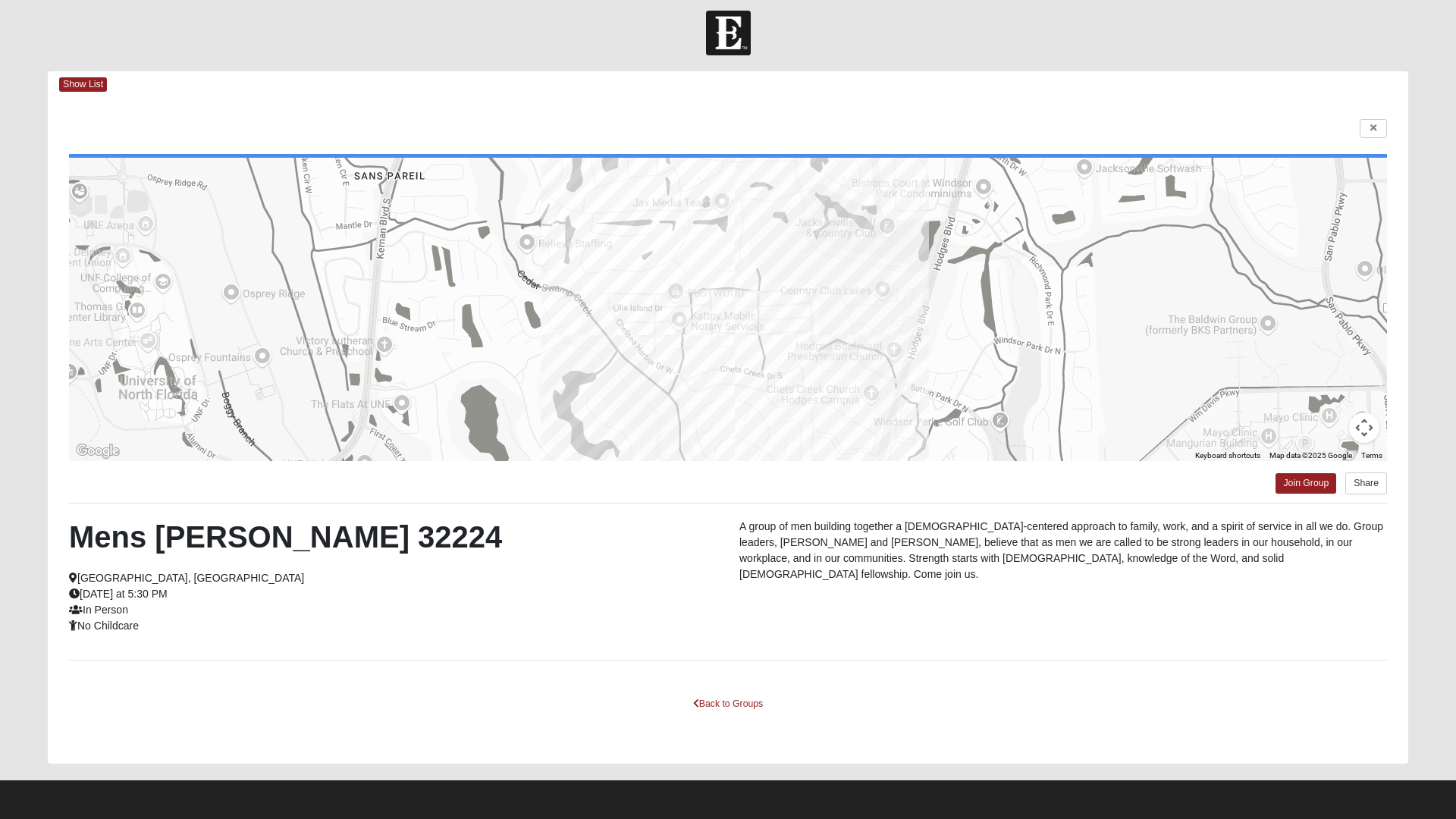
click at [85, 88] on span "Show List" at bounding box center [83, 85] width 47 height 14
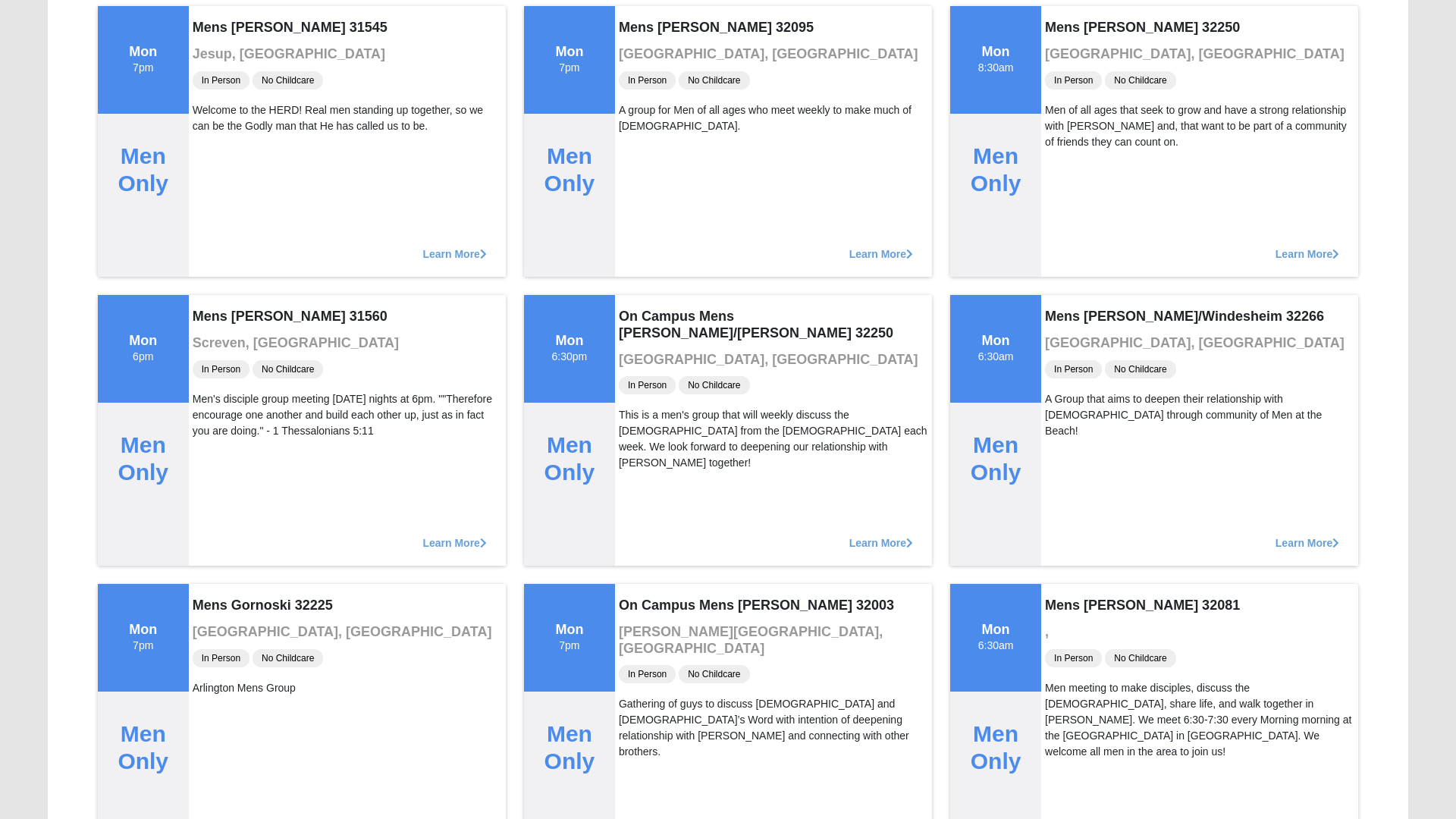
scroll to position [481, 0]
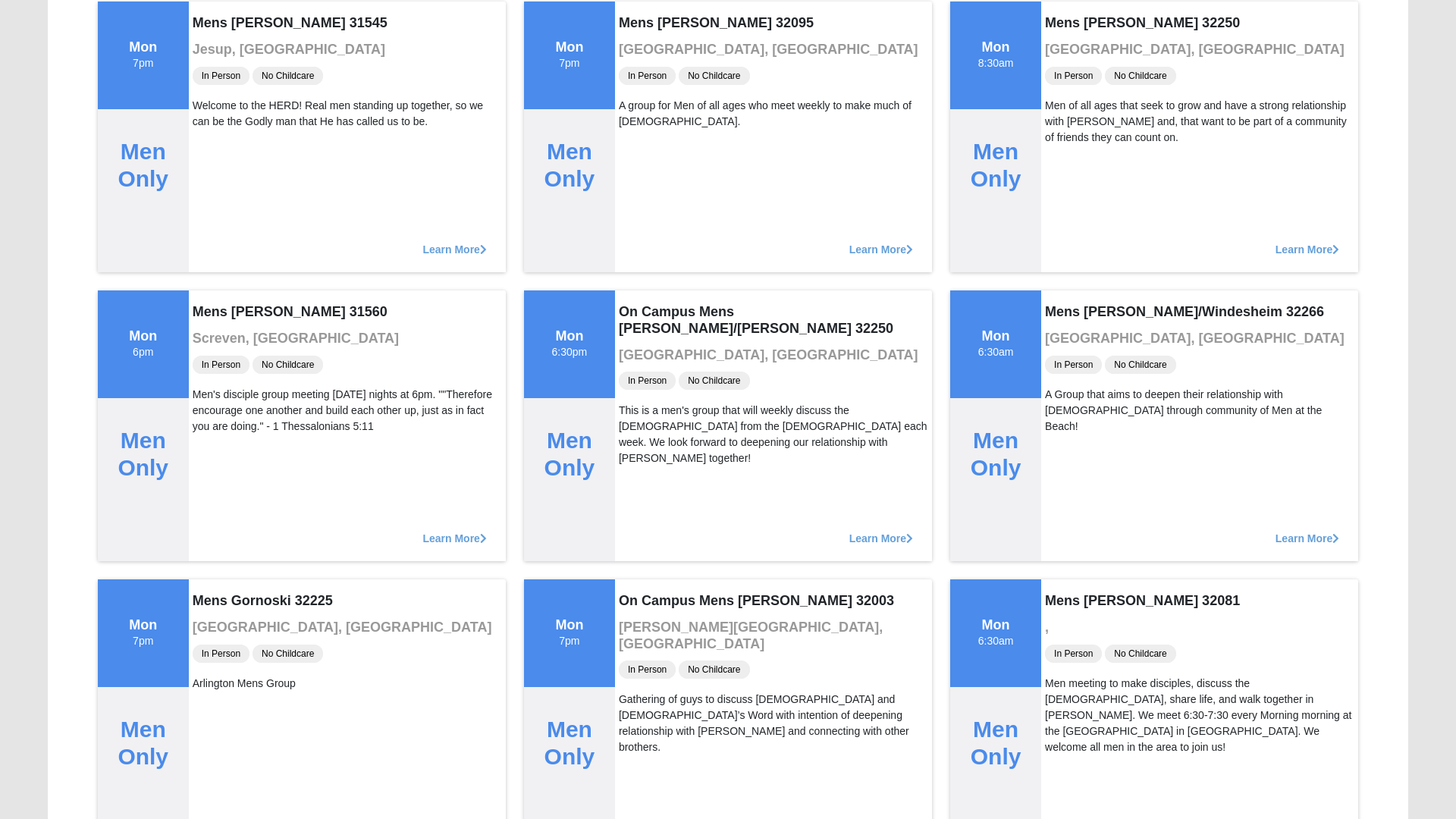
click at [867, 531] on span "Learn More" at bounding box center [881, 531] width 64 height 0
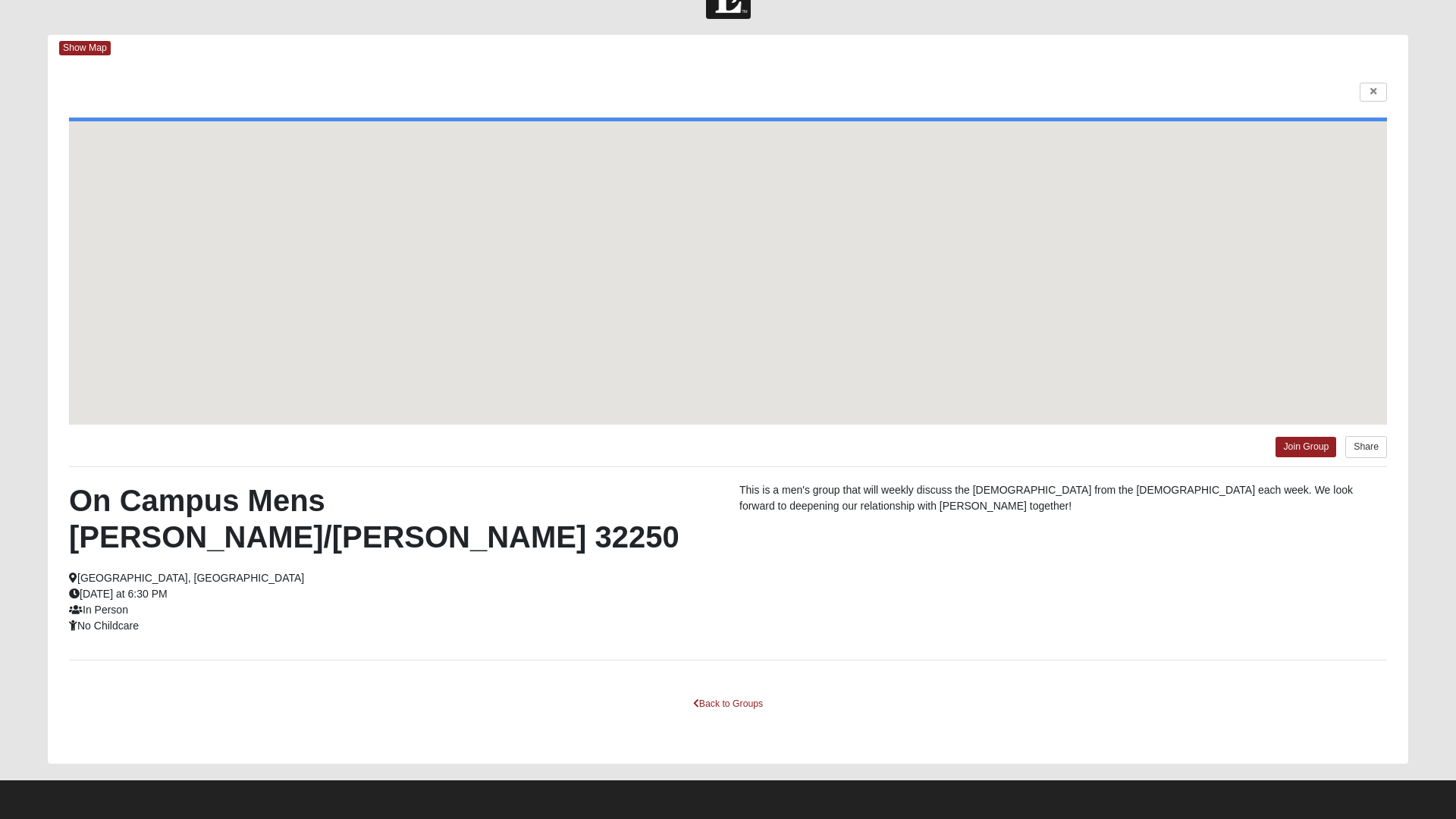
scroll to position [9, 0]
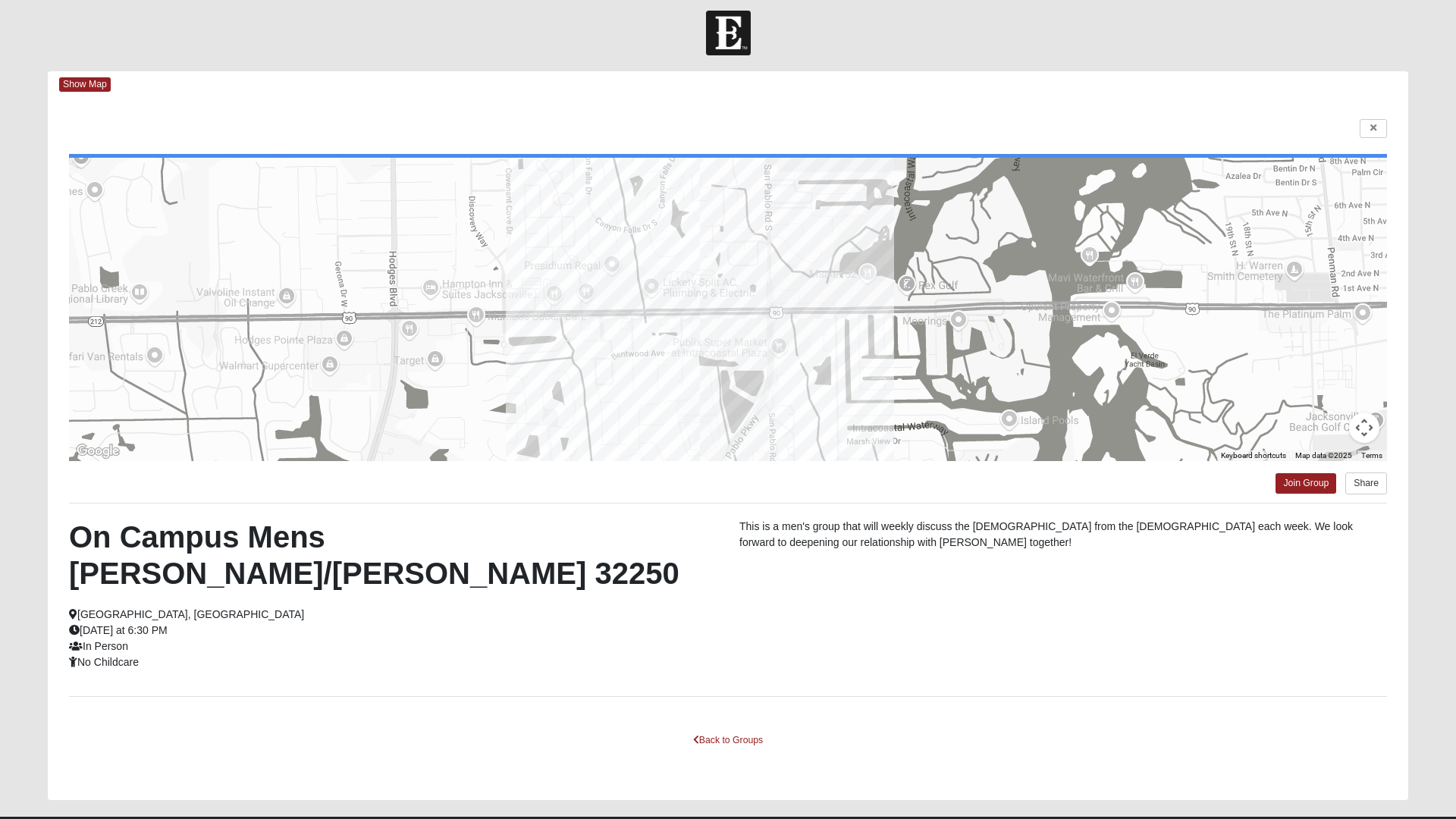
click at [88, 85] on span "Show Map" at bounding box center [85, 85] width 51 height 14
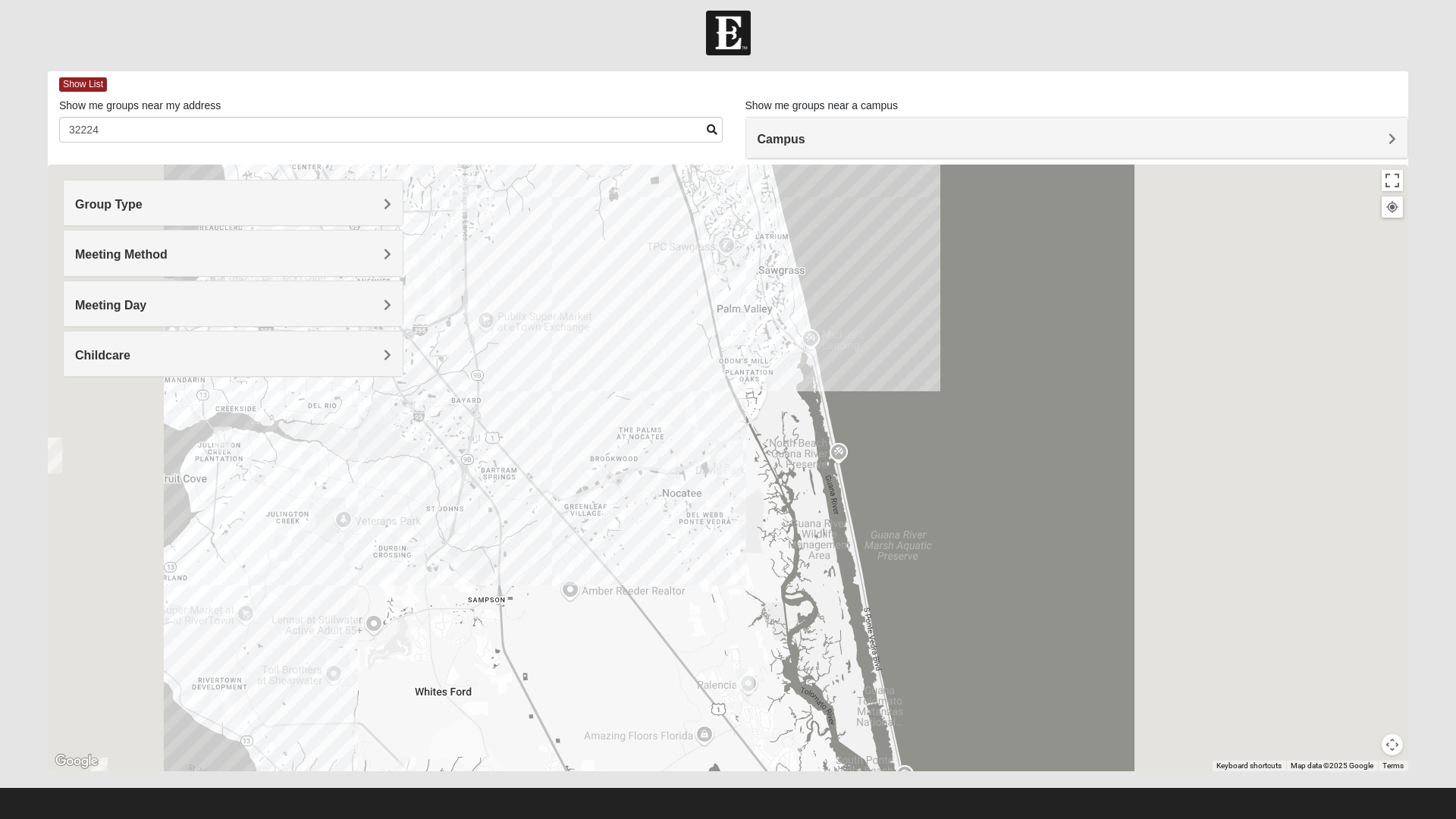
scroll to position [16, 0]
